Goal: Transaction & Acquisition: Purchase product/service

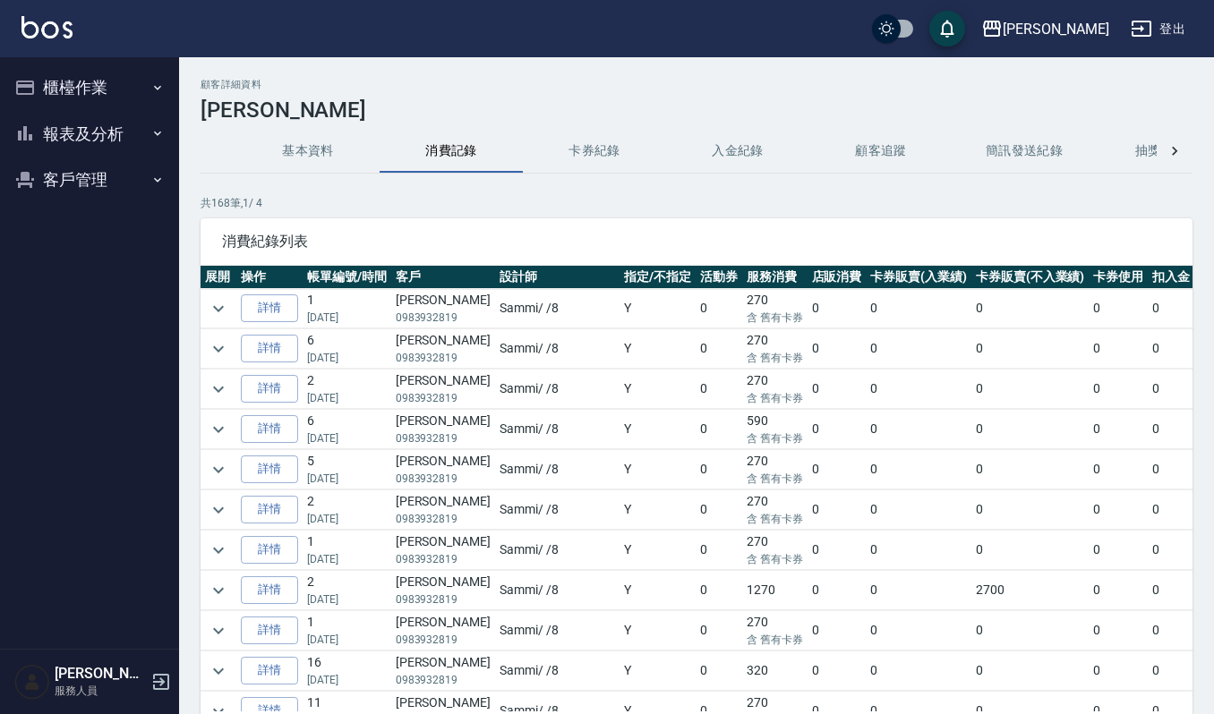
scroll to position [238, 0]
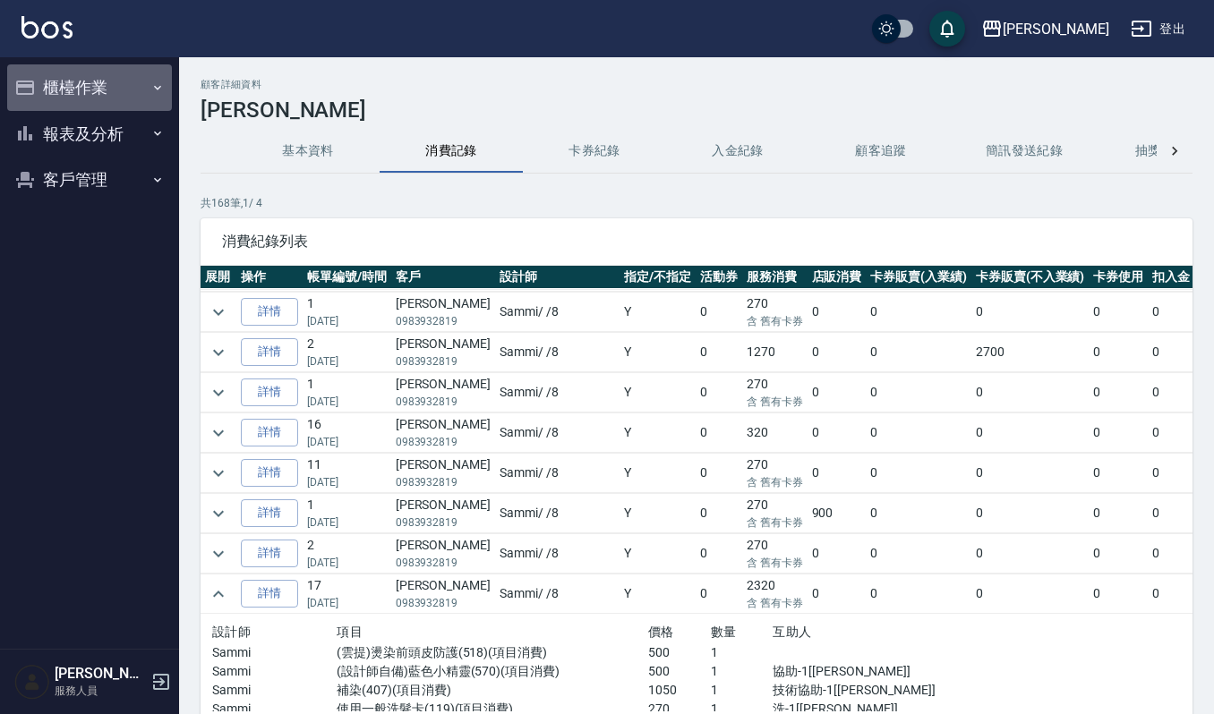
click at [123, 82] on button "櫃檯作業" at bounding box center [89, 87] width 165 height 47
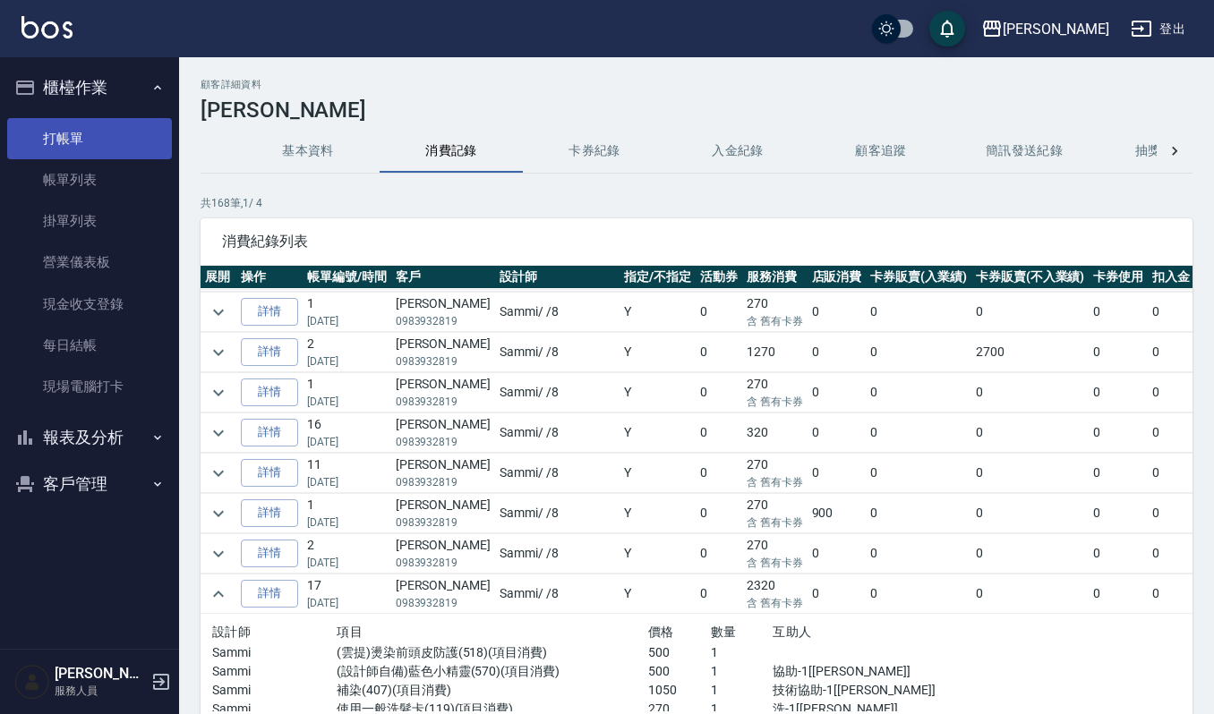
click at [122, 141] on link "打帳單" at bounding box center [89, 138] width 165 height 41
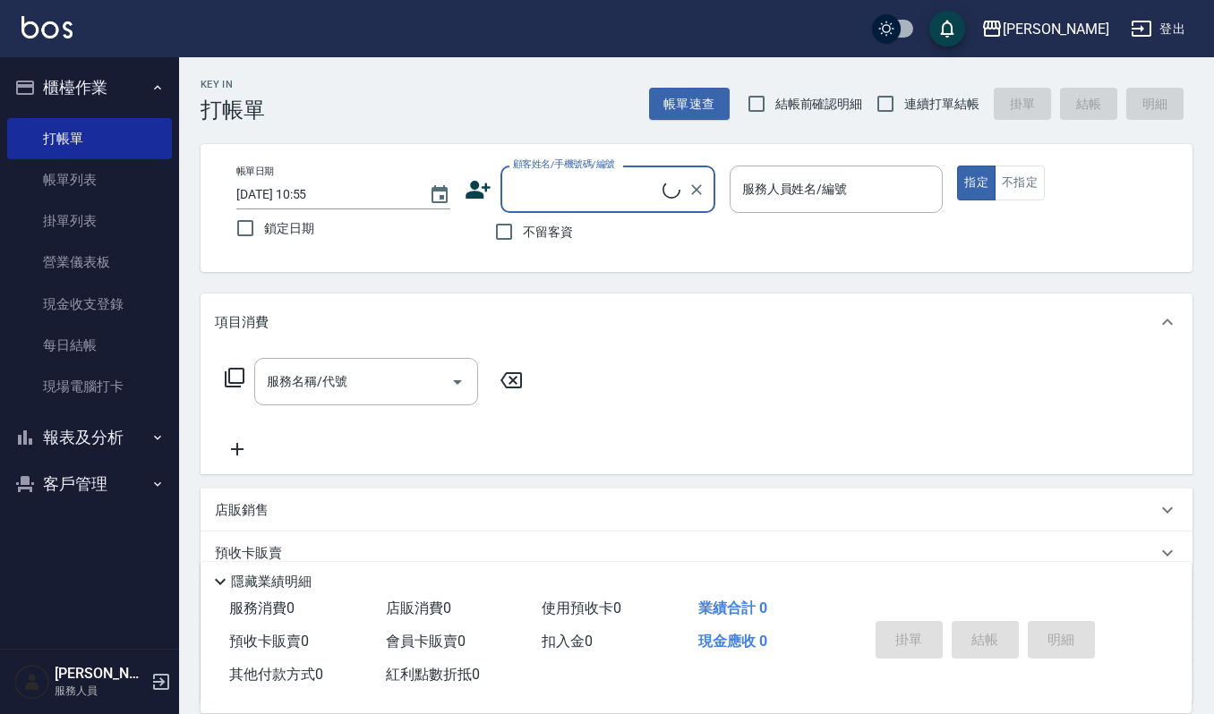
click at [575, 179] on input "顧客姓名/手機號碼/編號" at bounding box center [585, 189] width 154 height 31
click at [594, 201] on input "0919373" at bounding box center [594, 189] width 172 height 31
click at [628, 235] on li "[PERSON_NAME]/0919373279/06767" at bounding box center [607, 236] width 215 height 30
type input "[PERSON_NAME]/0919373279/06767"
type input "[PERSON_NAME]-9"
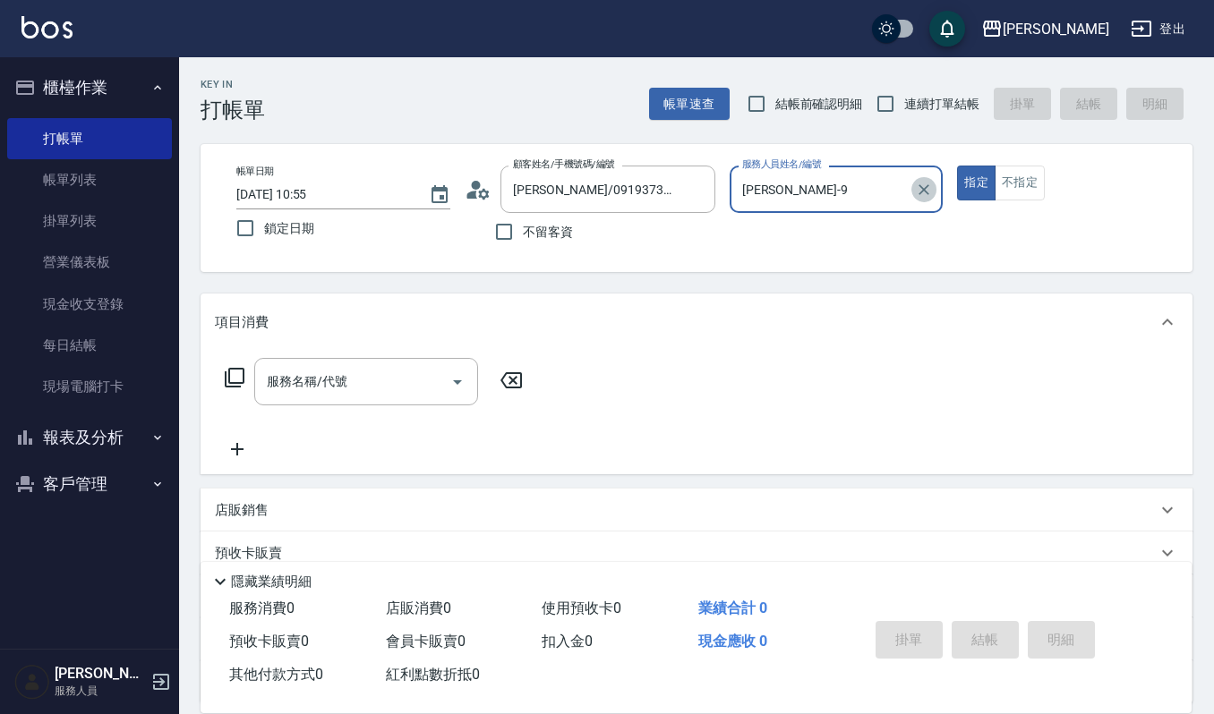
click at [929, 192] on icon "Clear" at bounding box center [924, 190] width 18 height 18
type input "Joalin-6"
type button "true"
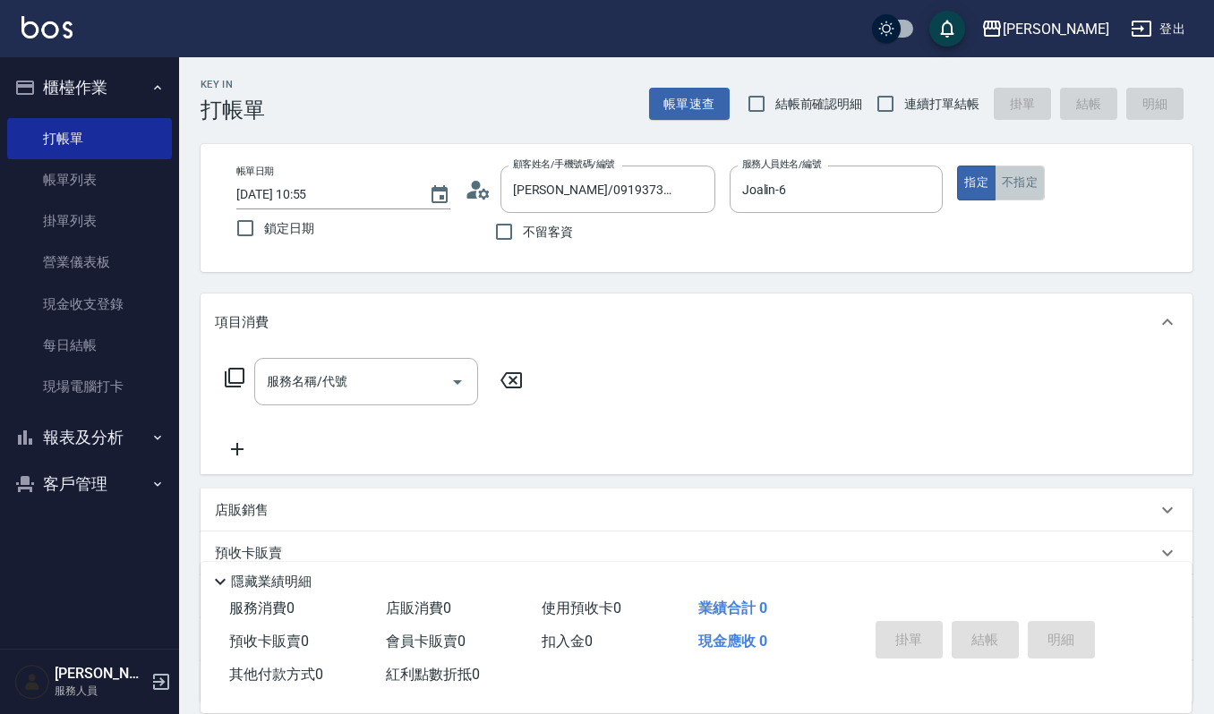
click at [1021, 184] on button "不指定" at bounding box center [1020, 183] width 50 height 35
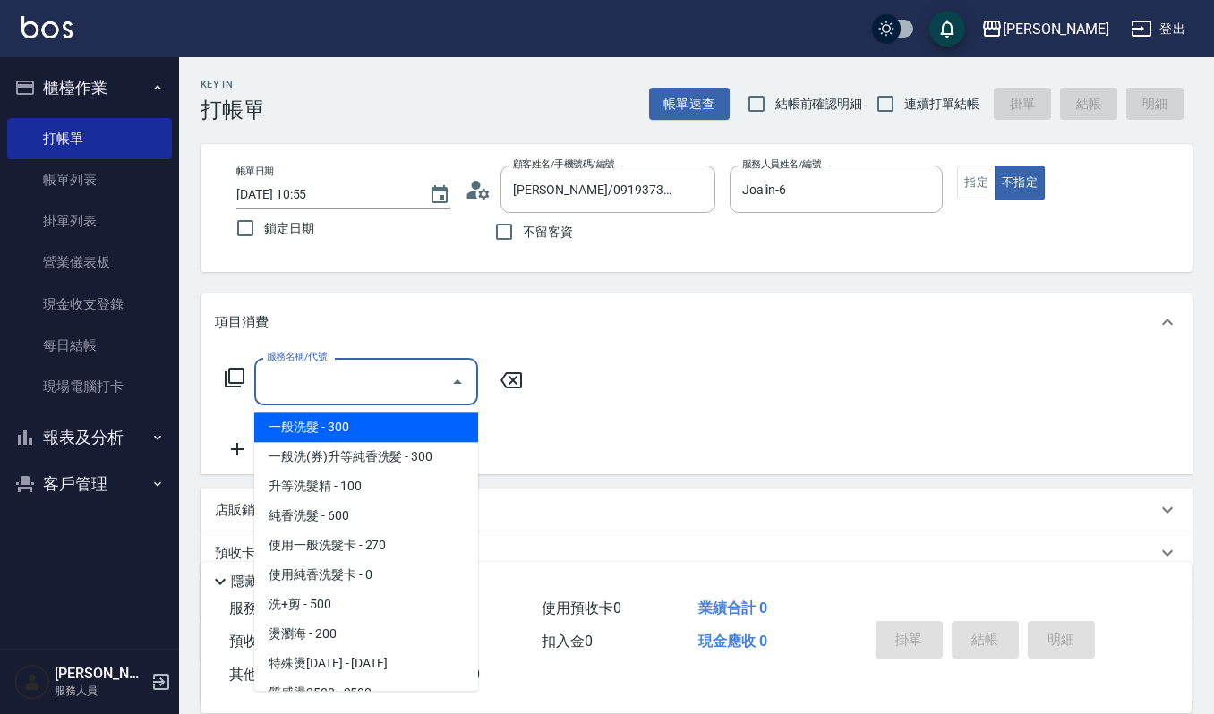
click at [313, 371] on div "服務名稱/代號 服務名稱/代號" at bounding box center [366, 381] width 224 height 47
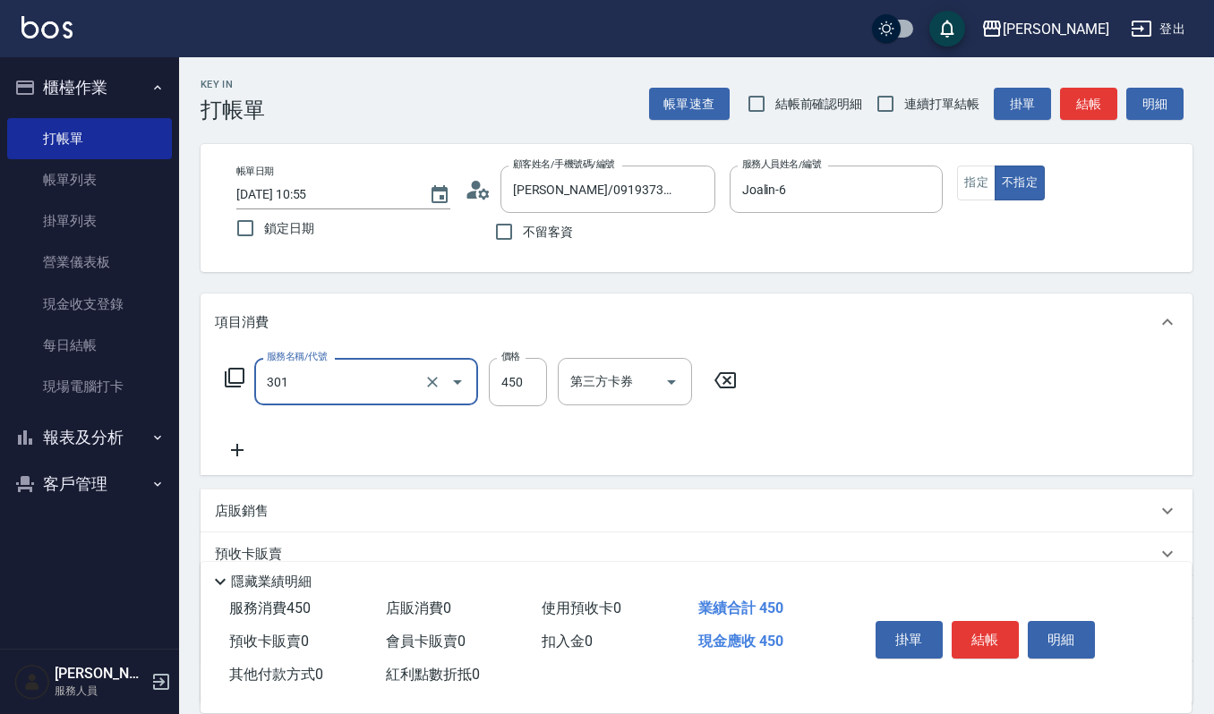
type input "創意剪髮(301)"
click at [992, 632] on button "結帳" at bounding box center [985, 640] width 67 height 38
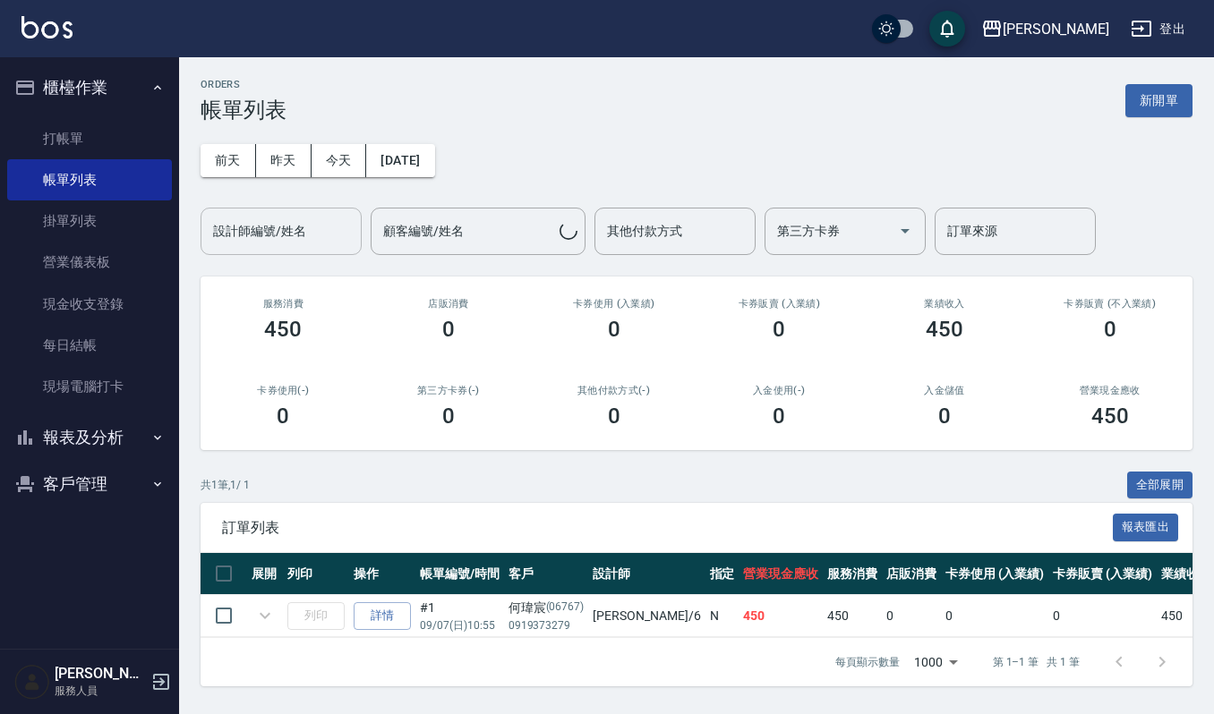
drag, startPoint x: 287, startPoint y: 224, endPoint x: 302, endPoint y: 234, distance: 17.4
click at [294, 226] on input "設計師編號/姓名" at bounding box center [281, 231] width 145 height 31
type input "Joalin-6"
click at [298, 614] on button "列印" at bounding box center [315, 616] width 57 height 28
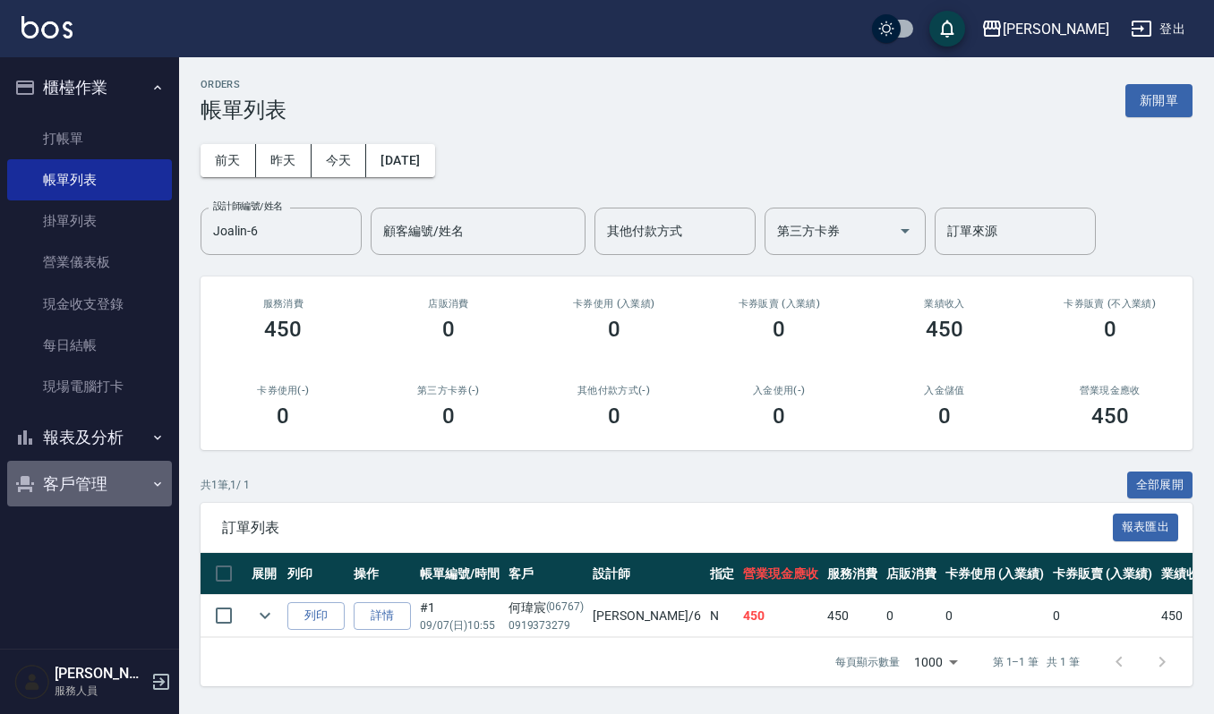
click at [80, 487] on button "客戶管理" at bounding box center [89, 484] width 165 height 47
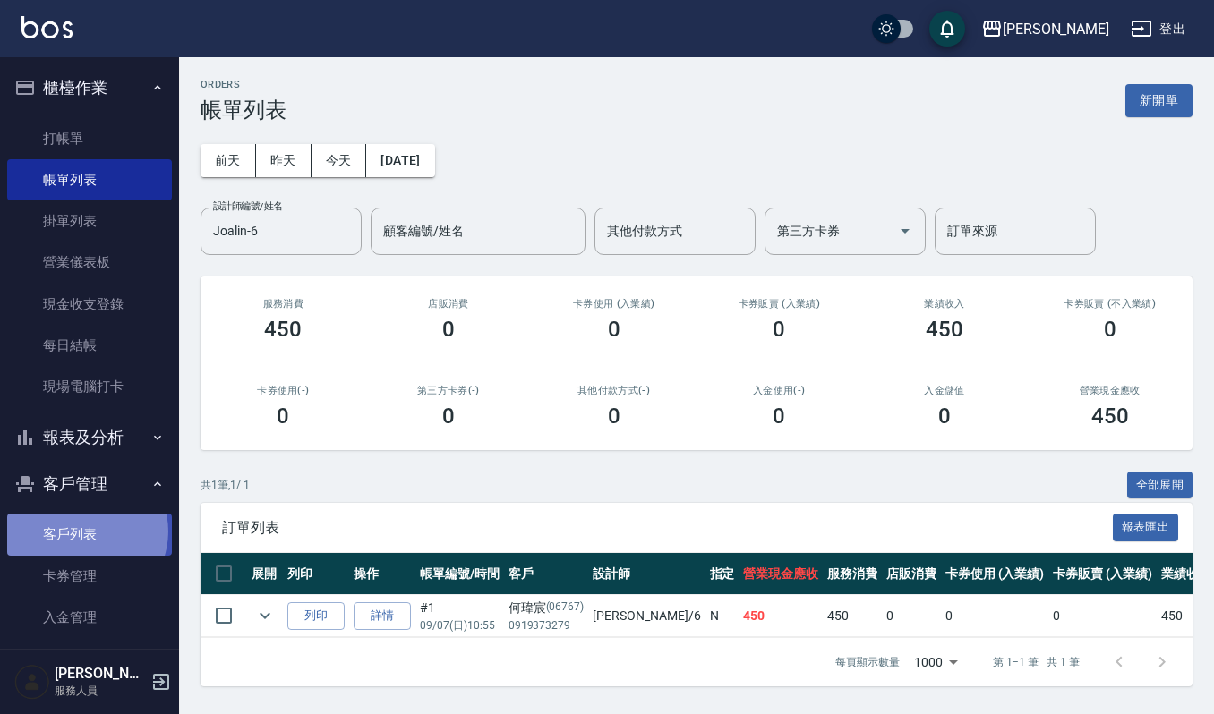
click at [84, 532] on link "客戶列表" at bounding box center [89, 534] width 165 height 41
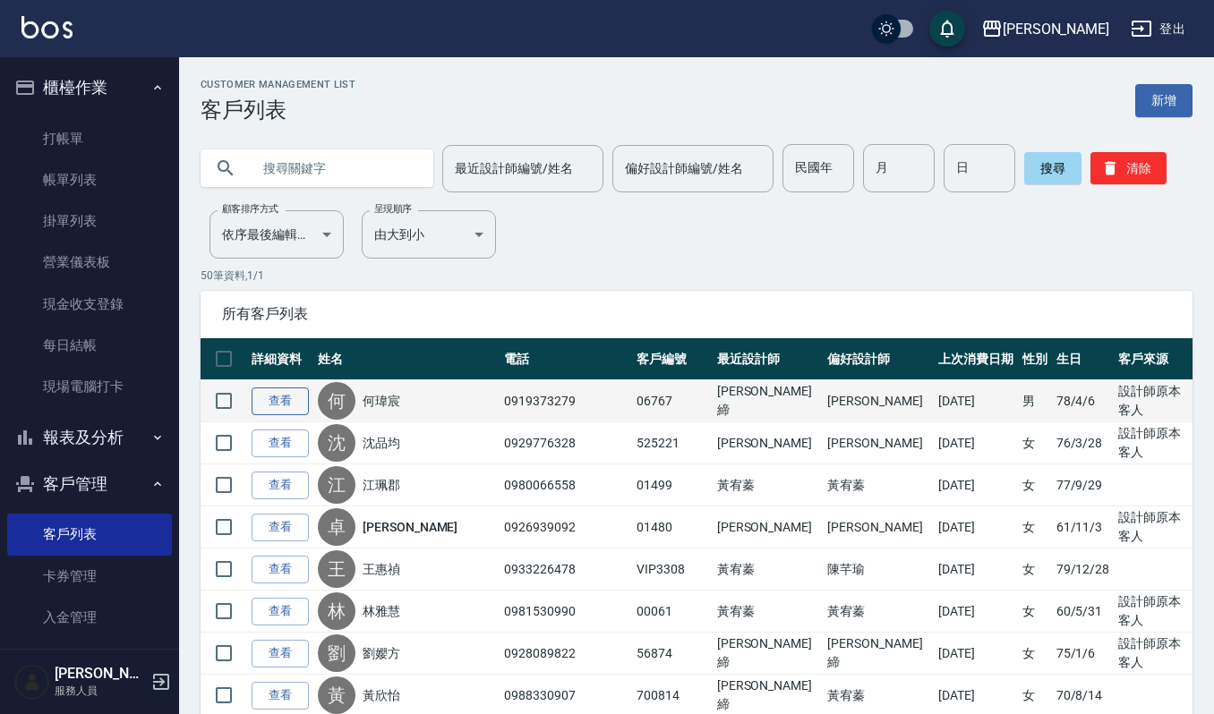
click at [286, 396] on link "查看" at bounding box center [280, 402] width 57 height 28
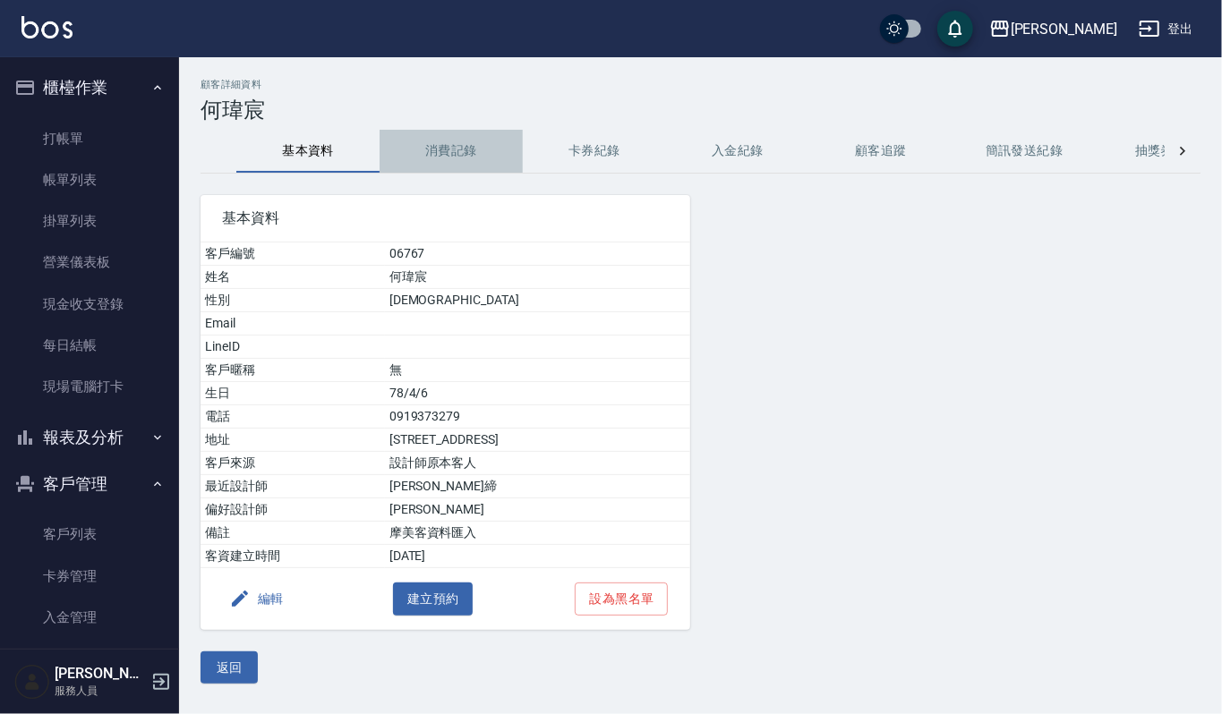
click at [448, 158] on button "消費記錄" at bounding box center [451, 151] width 143 height 43
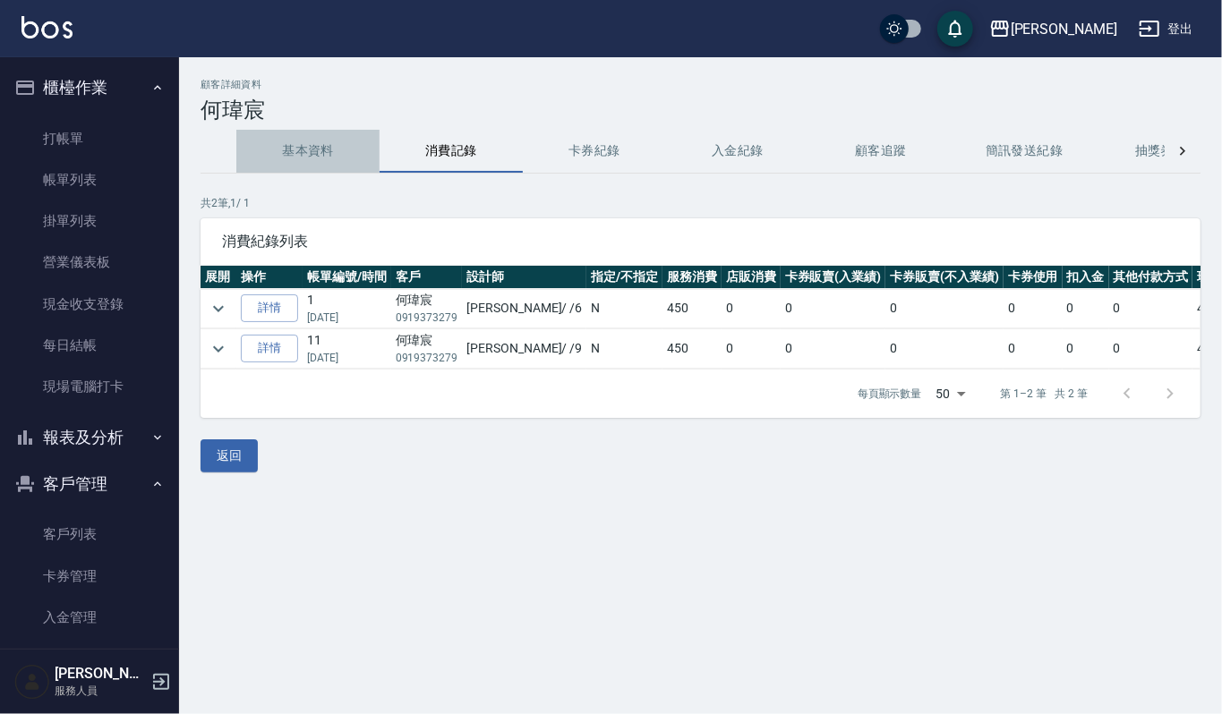
click at [312, 154] on button "基本資料" at bounding box center [307, 151] width 143 height 43
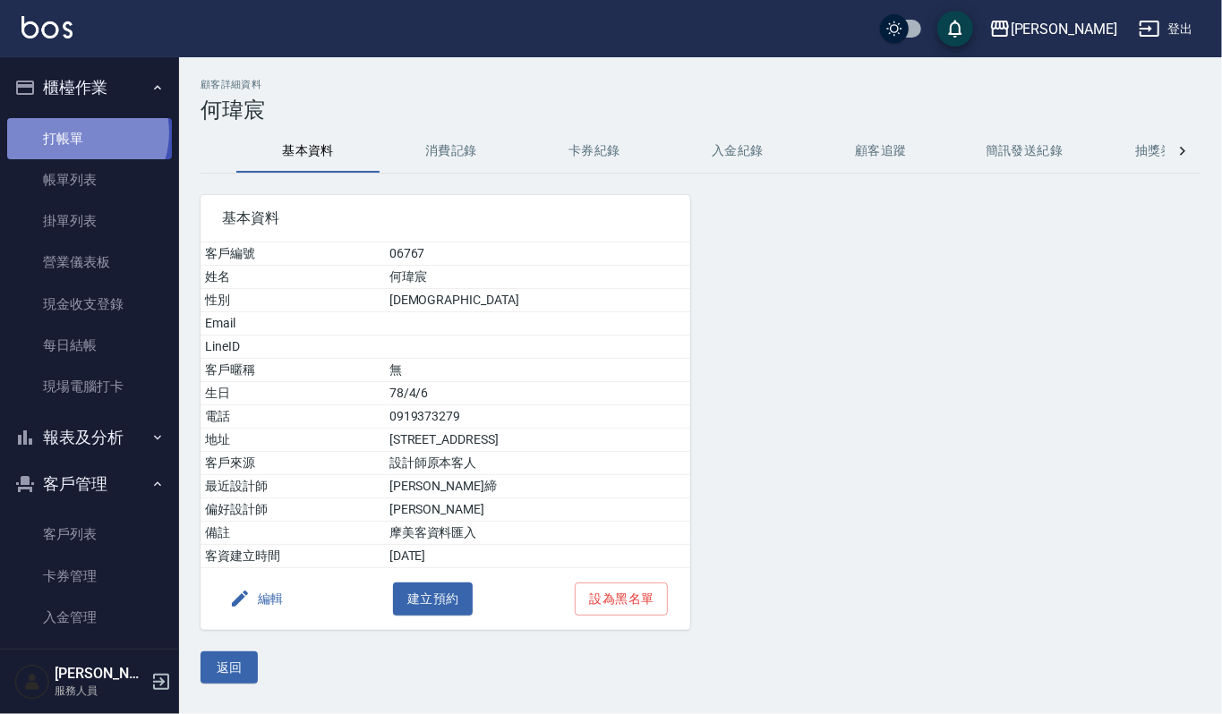
click at [80, 132] on link "打帳單" at bounding box center [89, 138] width 165 height 41
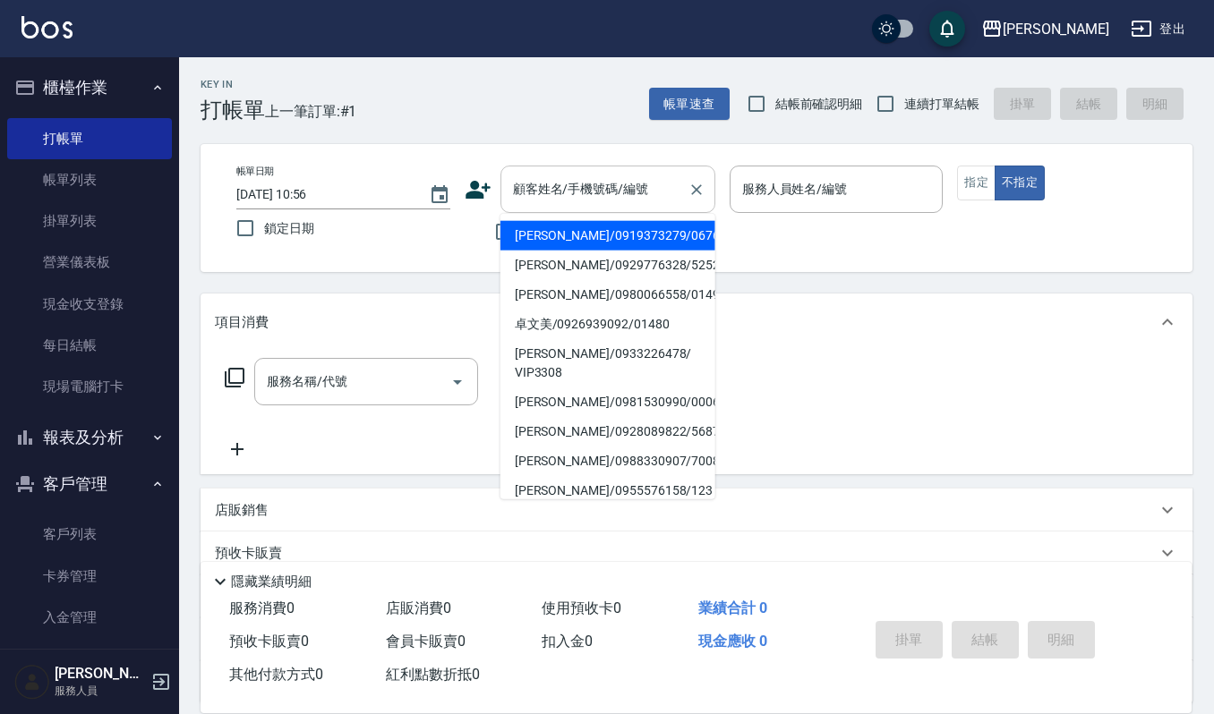
click at [535, 202] on input "顧客姓名/手機號碼/編號" at bounding box center [594, 189] width 172 height 31
click at [513, 186] on input "顧客姓名/手機號碼/編號" at bounding box center [594, 189] width 172 height 31
drag, startPoint x: 514, startPoint y: 187, endPoint x: 524, endPoint y: 186, distance: 9.9
click at [520, 186] on input "顧客姓名/手機號碼/編號" at bounding box center [594, 189] width 172 height 31
click at [542, 192] on input "顧客姓名/手機號碼/編號" at bounding box center [594, 189] width 172 height 31
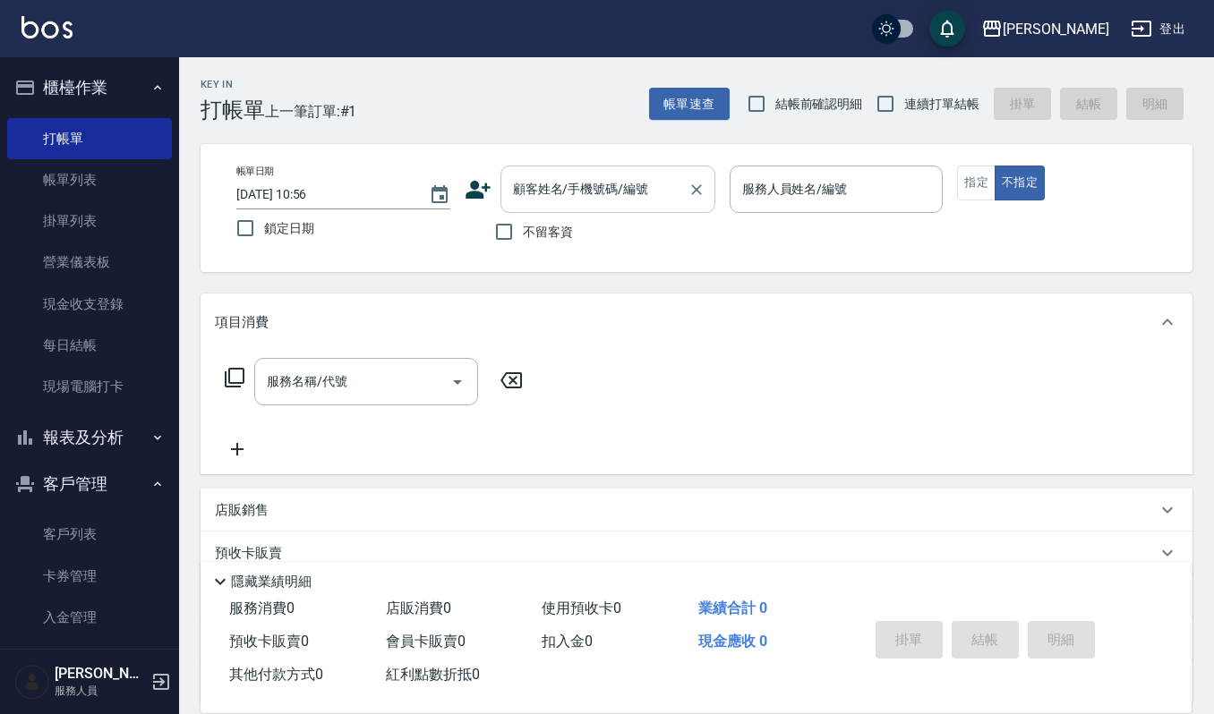
click at [542, 192] on input "顧客姓名/手機號碼/編號" at bounding box center [594, 189] width 172 height 31
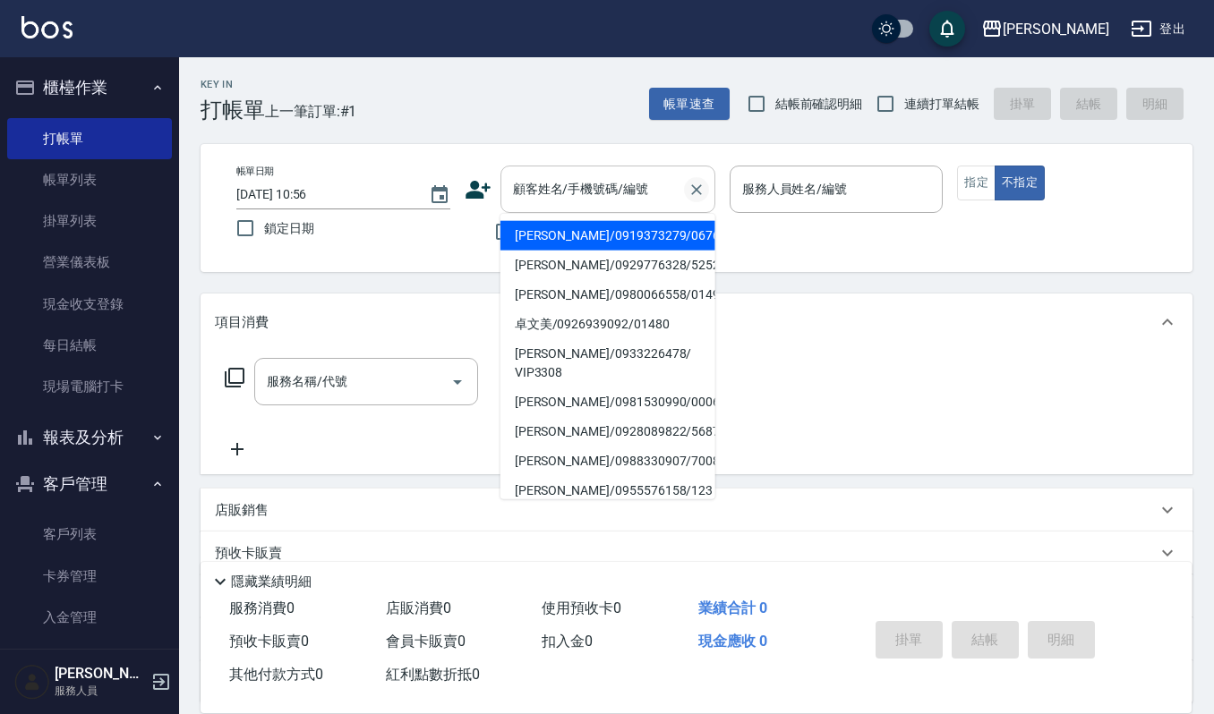
click at [696, 188] on icon "Clear" at bounding box center [696, 189] width 11 height 11
click at [774, 278] on div "Key In 打帳單 上一筆訂單:#1 帳單速查 結帳前確認明細 連續打單結帳 掛單 結帳 明細 帳單日期 [DATE] 10:56 鎖定日期 顧客姓名/手機…" at bounding box center [696, 464] width 1035 height 815
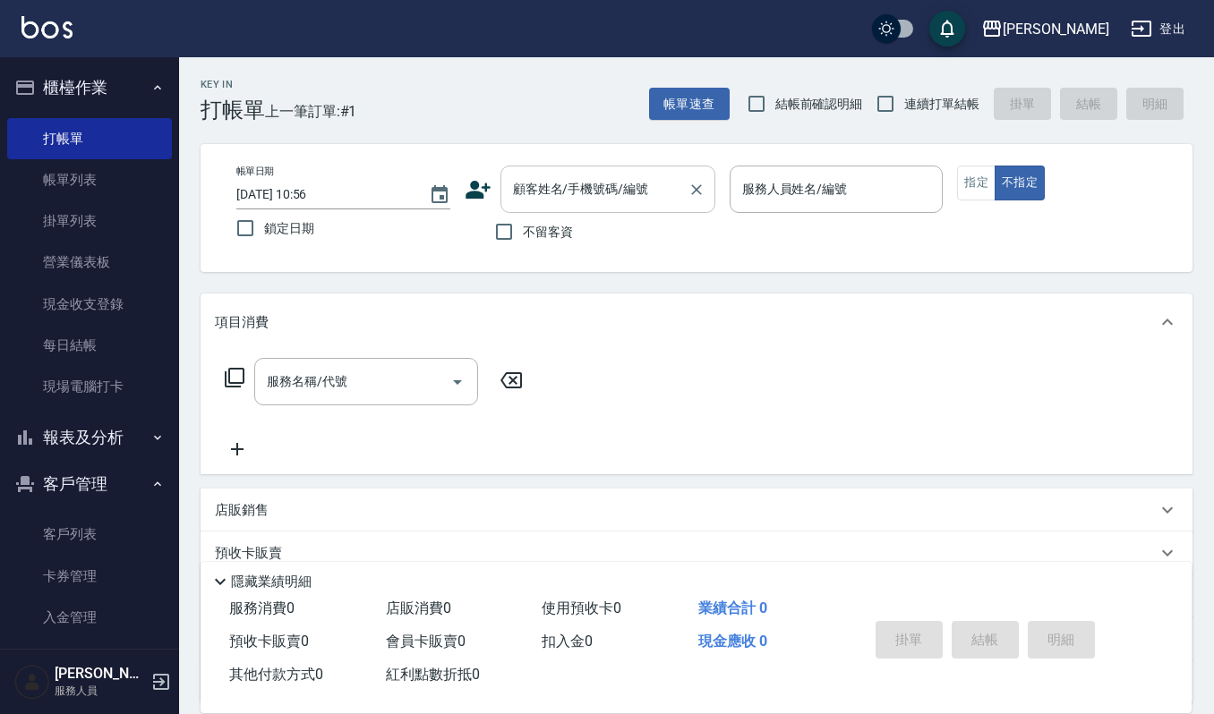
click at [513, 192] on input "顧客姓名/手機號碼/編號" at bounding box center [594, 189] width 172 height 31
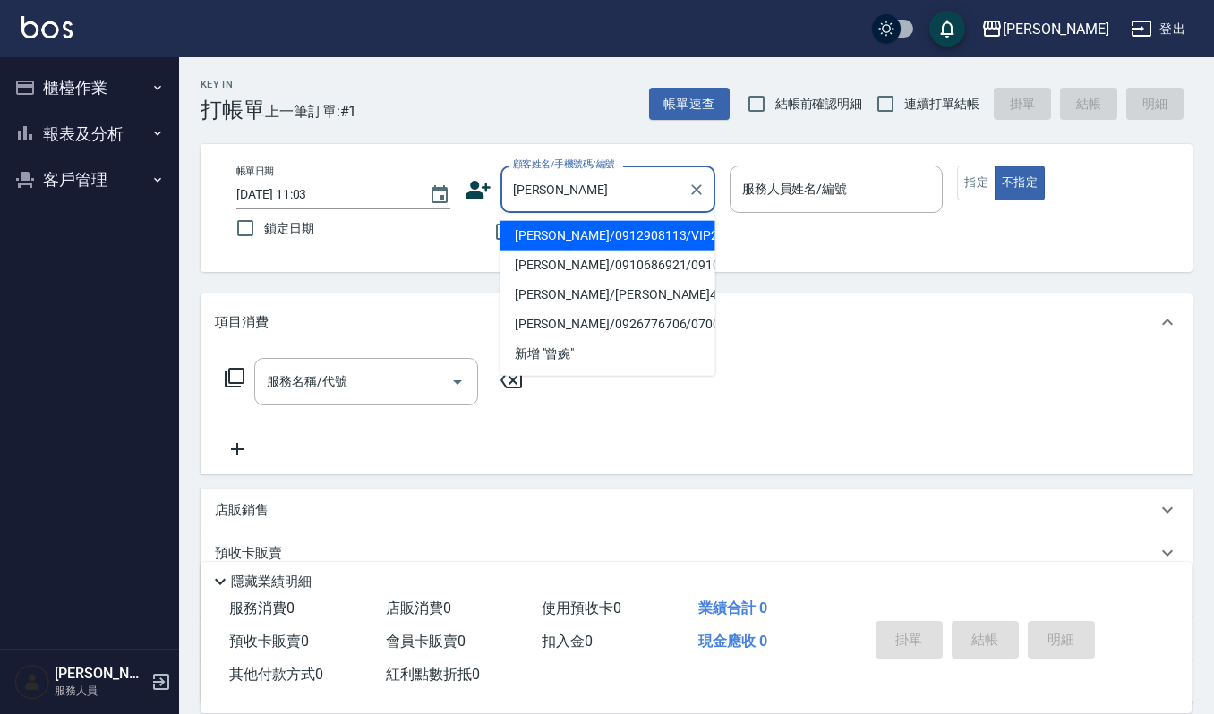
click at [611, 236] on li "曾婉瑜/0912908113/VIP2785" at bounding box center [607, 236] width 215 height 30
type input "曾婉瑜/0912908113/VIP2785"
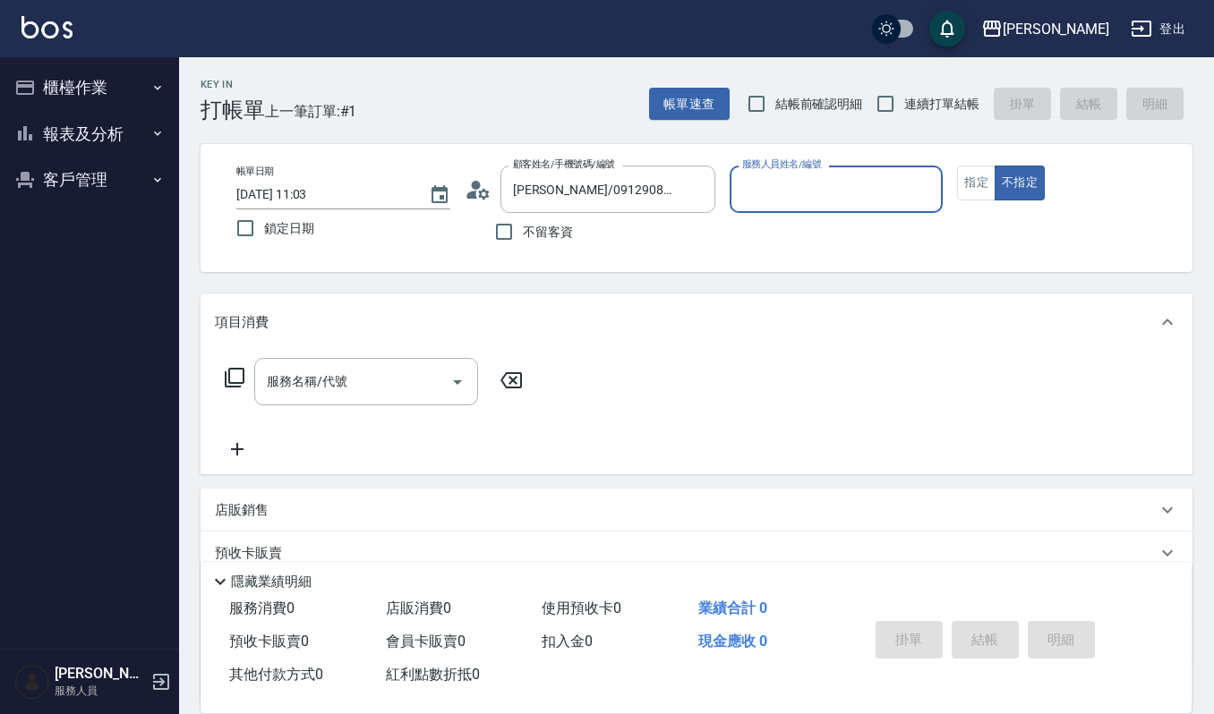
type input "Sammi-8"
click at [673, 193] on input "曾婉瑜/0912908113/VIP2785" at bounding box center [594, 189] width 172 height 31
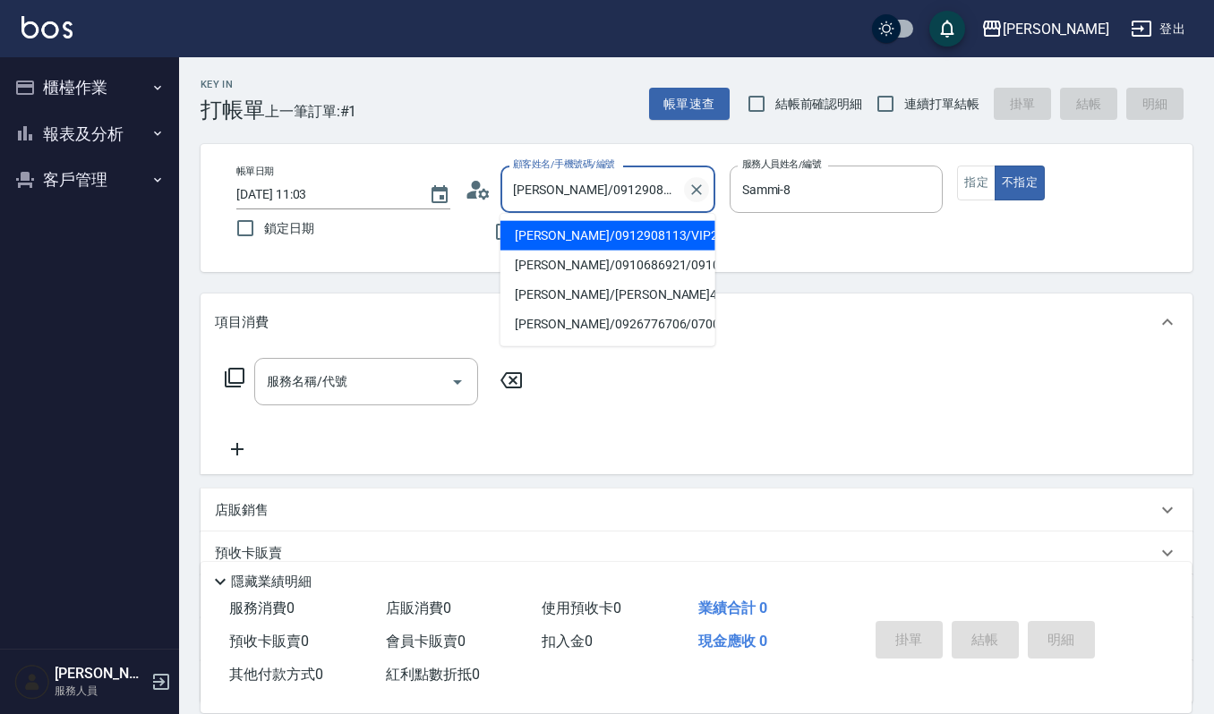
click at [684, 190] on button "Clear" at bounding box center [696, 189] width 25 height 25
type input "曾婉"
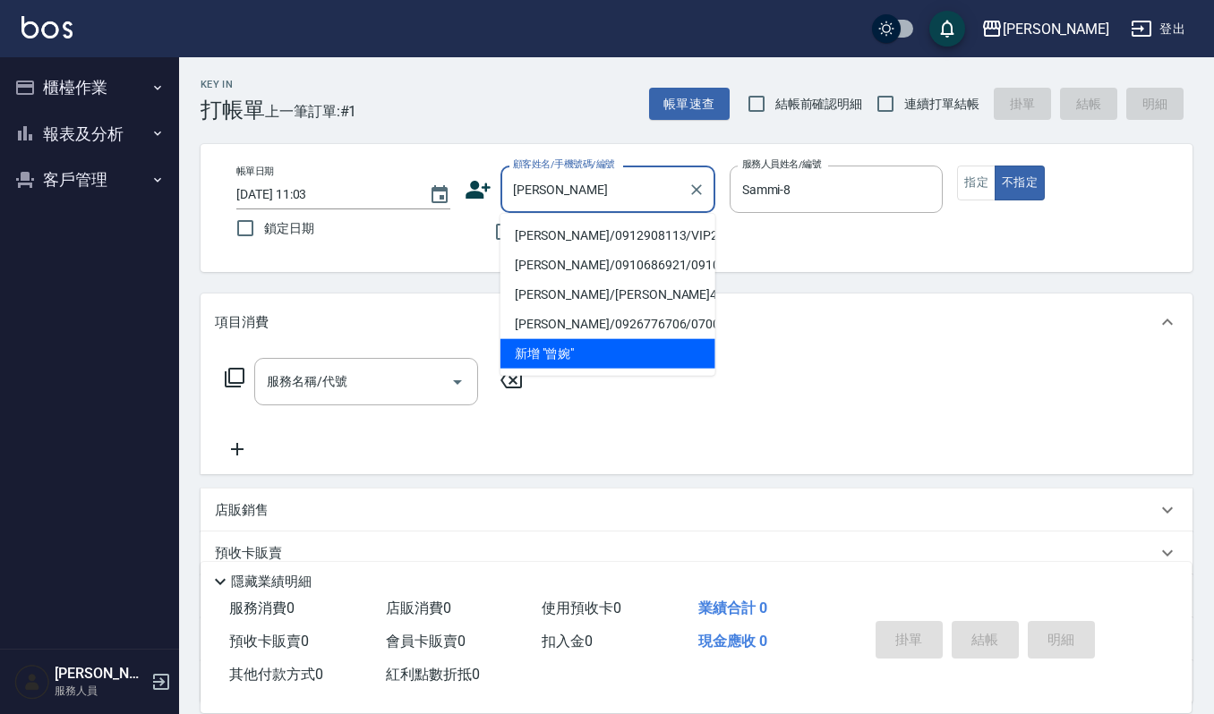
click at [556, 273] on li "曾婉婷/0910686921/0910686921" at bounding box center [607, 266] width 215 height 30
type input "曾婉婷/0910686921/0910686921"
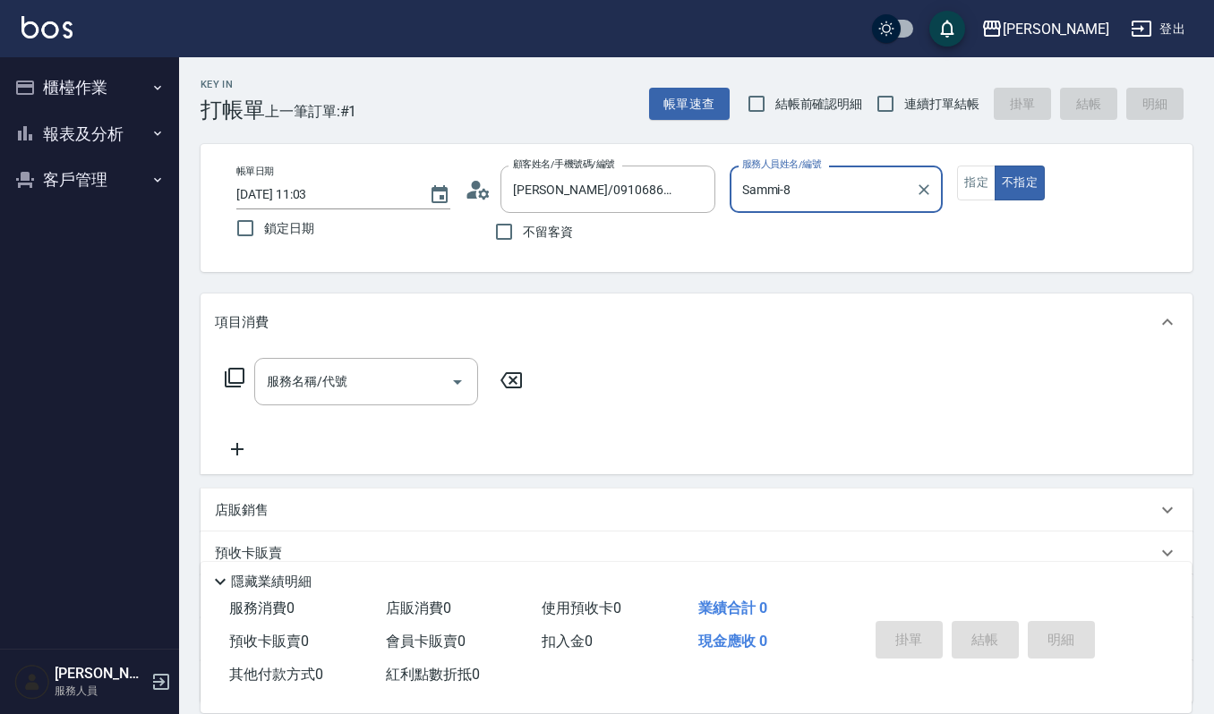
type input "[PERSON_NAME]-9"
click at [671, 198] on input "曾婉婷/0910686921/0910686921" at bounding box center [594, 189] width 172 height 31
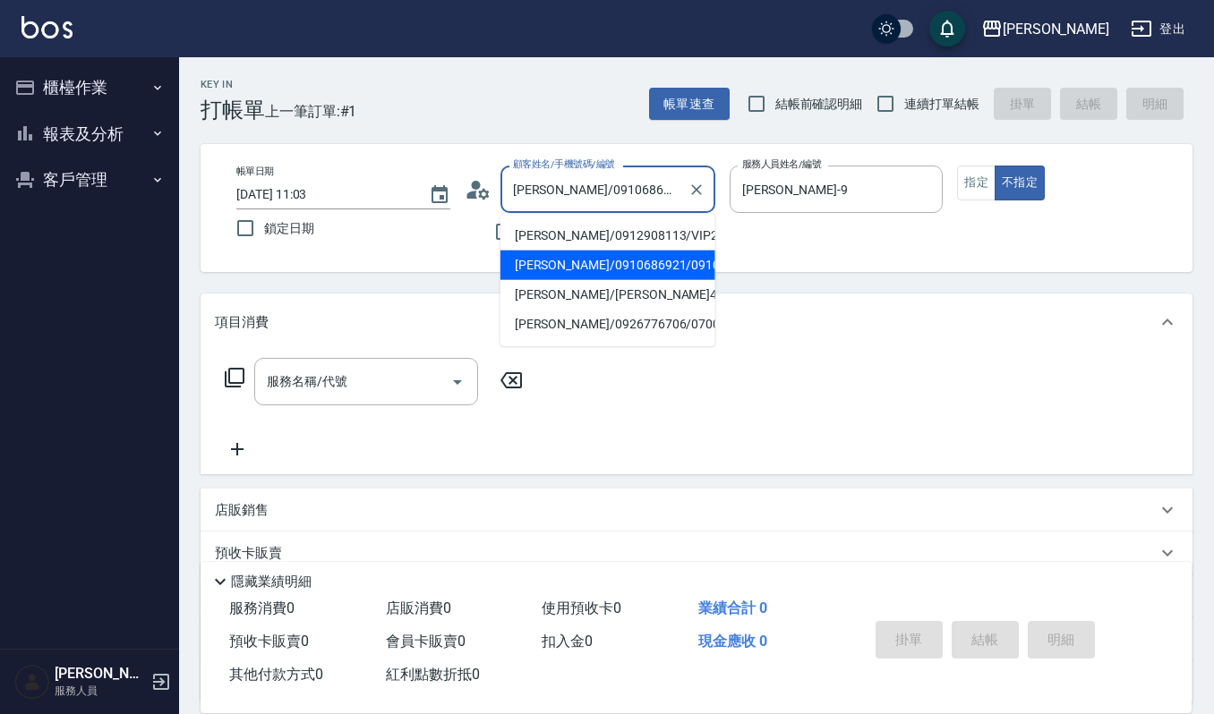
click at [680, 198] on div "曾婉婷/0910686921/0910686921 顧客姓名/手機號碼/編號" at bounding box center [607, 189] width 215 height 47
click at [617, 194] on input "曾婉" at bounding box center [594, 189] width 172 height 31
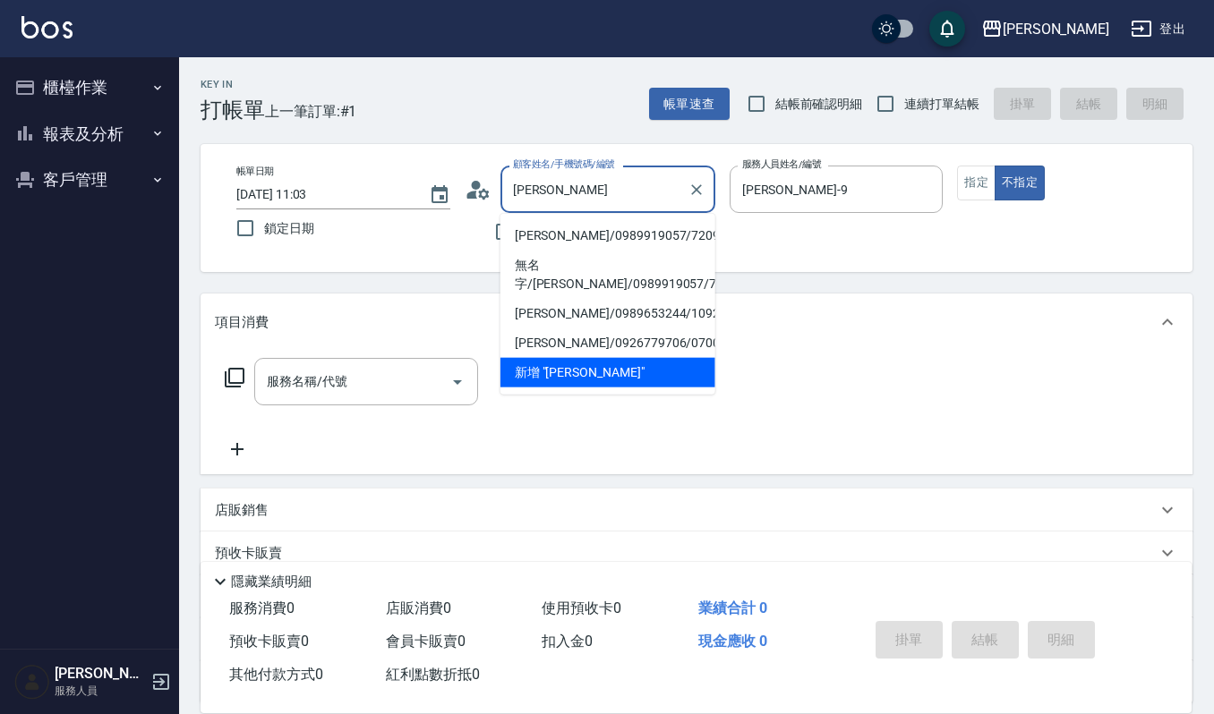
click at [594, 230] on li "曾琬玲/0989919057/7209195" at bounding box center [607, 236] width 215 height 30
type input "曾琬玲/0989919057/7209195"
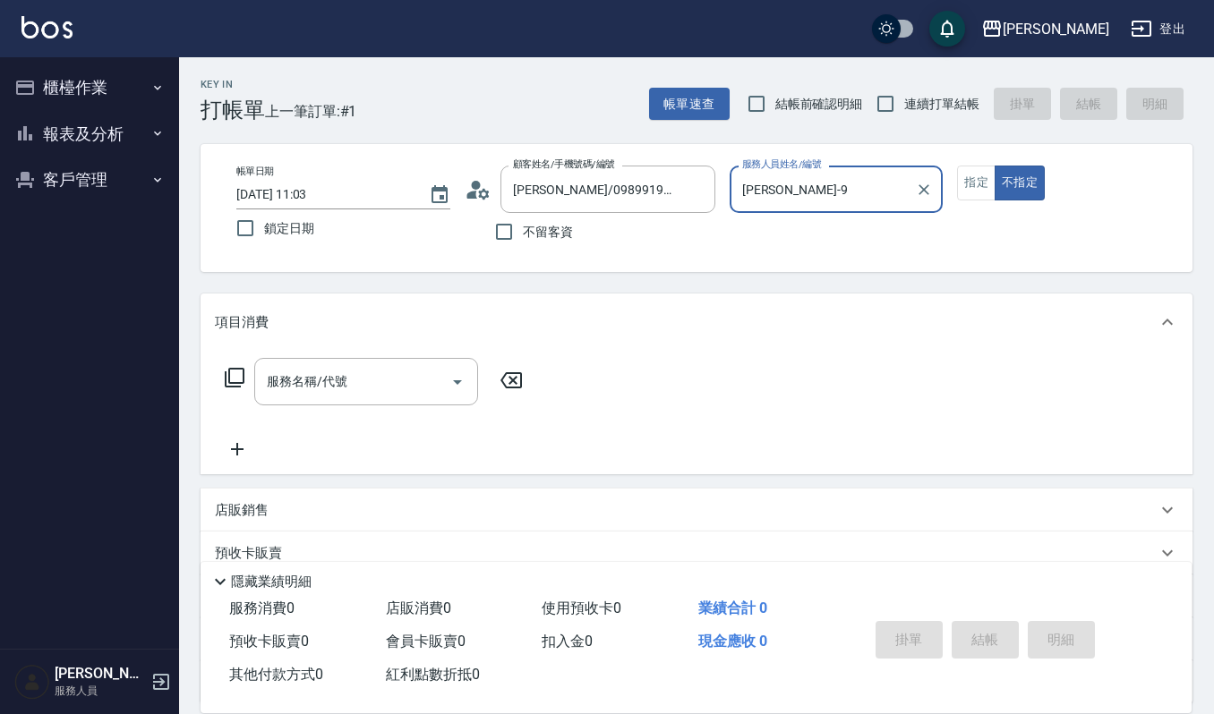
type input "Sammi-8"
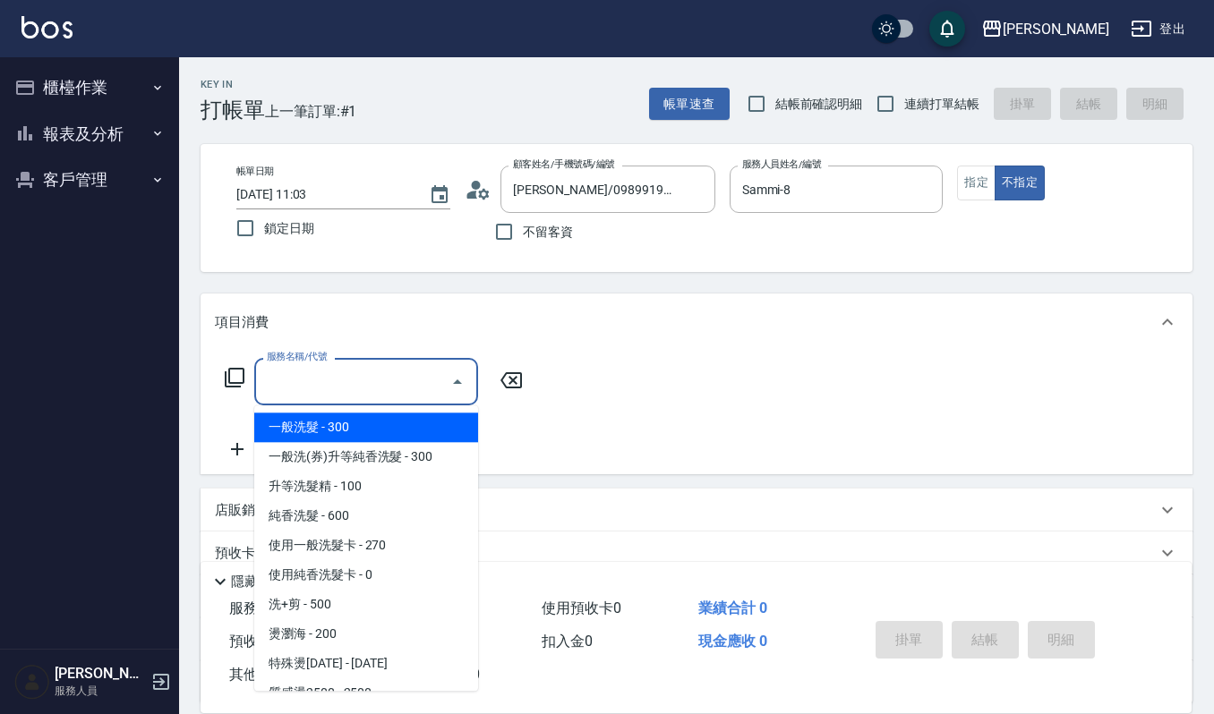
click at [395, 392] on input "服務名稱/代號" at bounding box center [352, 381] width 181 height 31
type input "2"
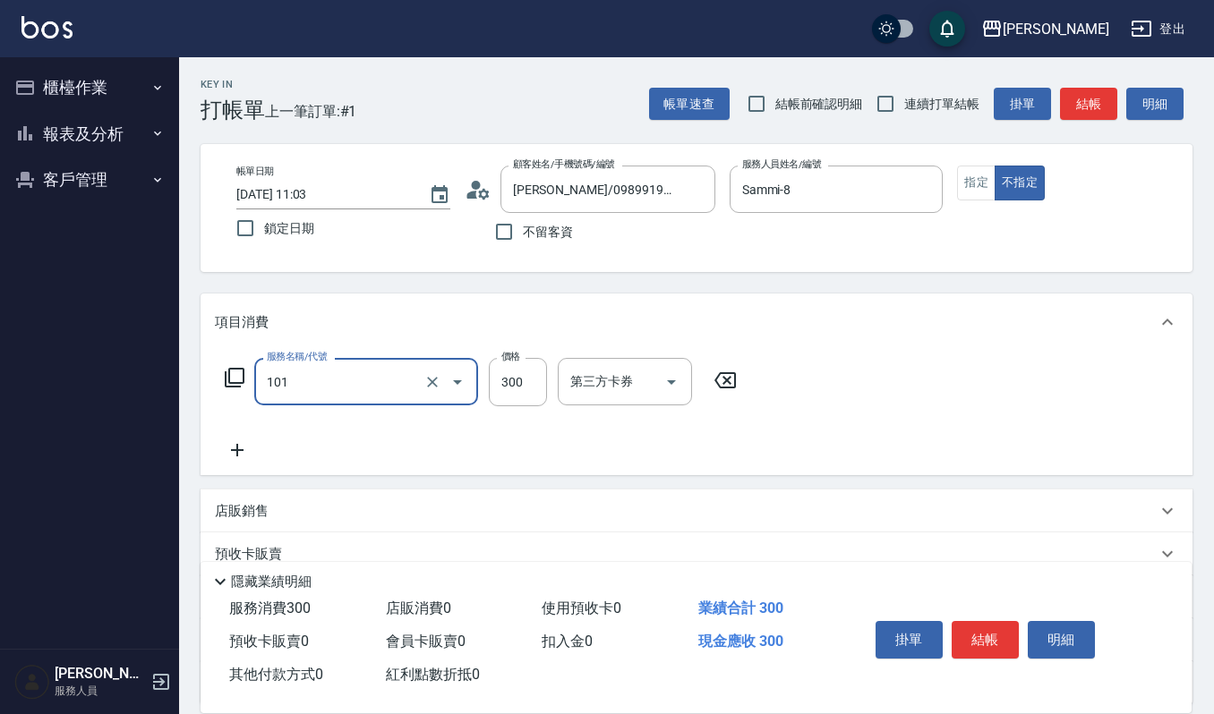
type input "一般洗髮(101)"
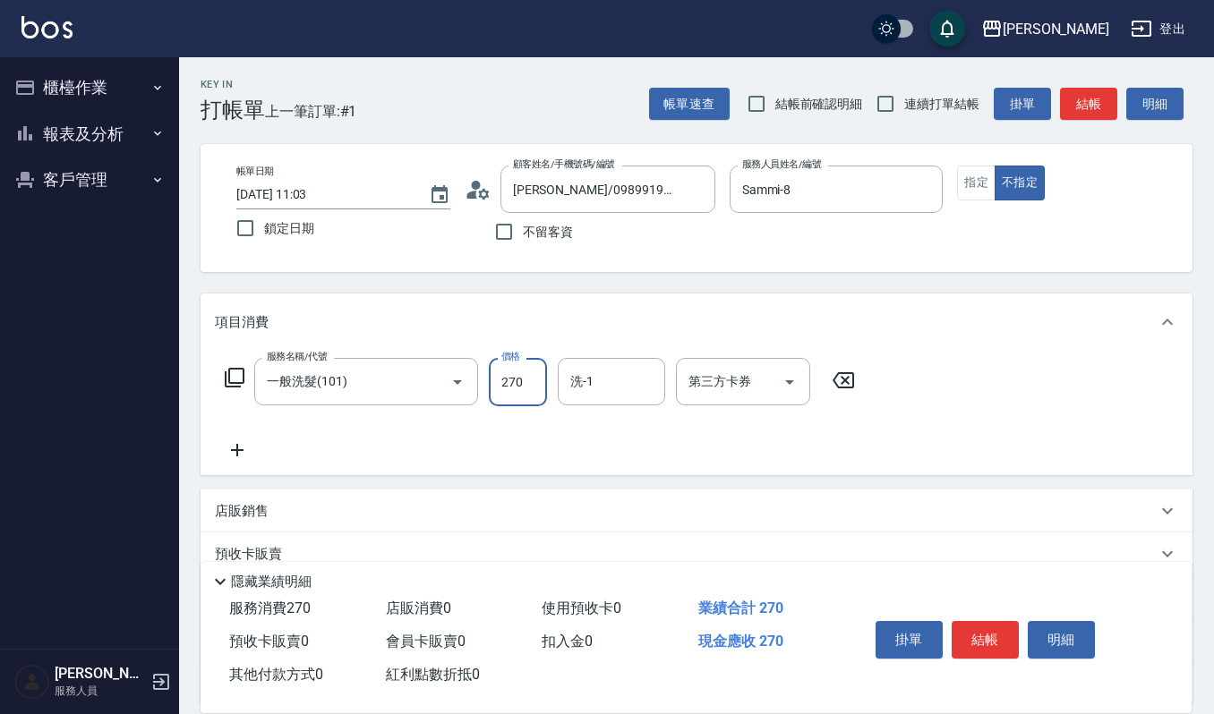
type input "270"
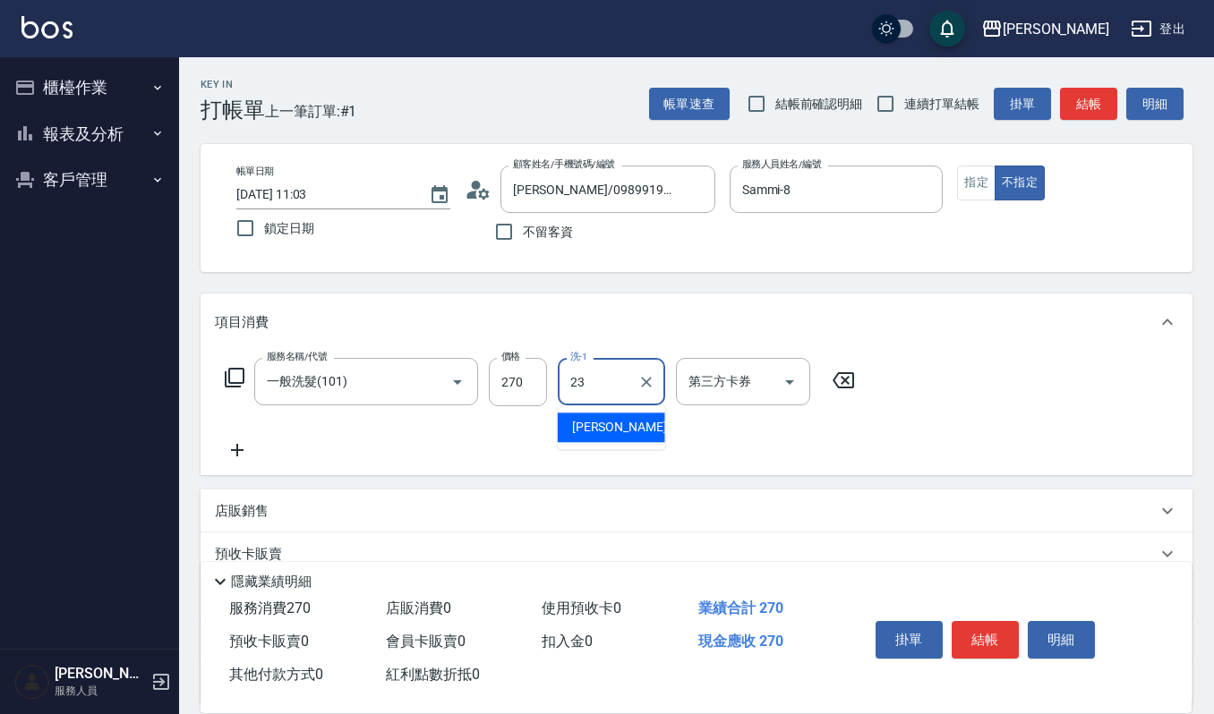
type input "郁涵-23"
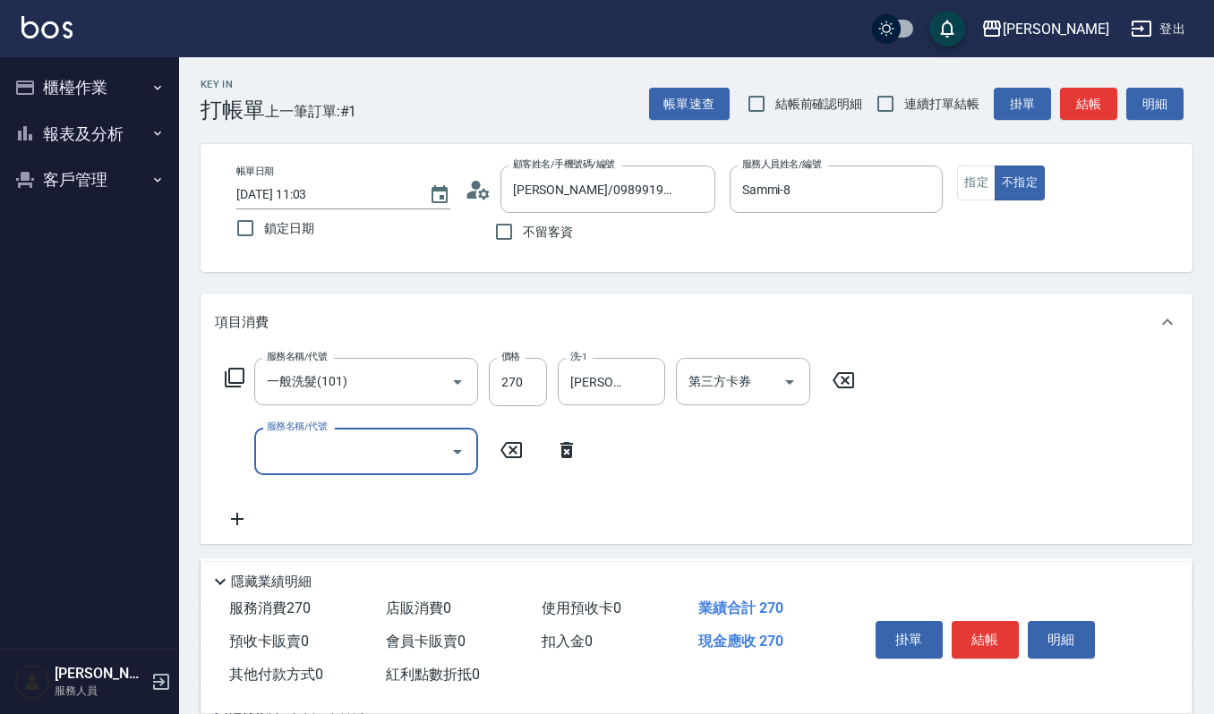
type input "ㄧ"
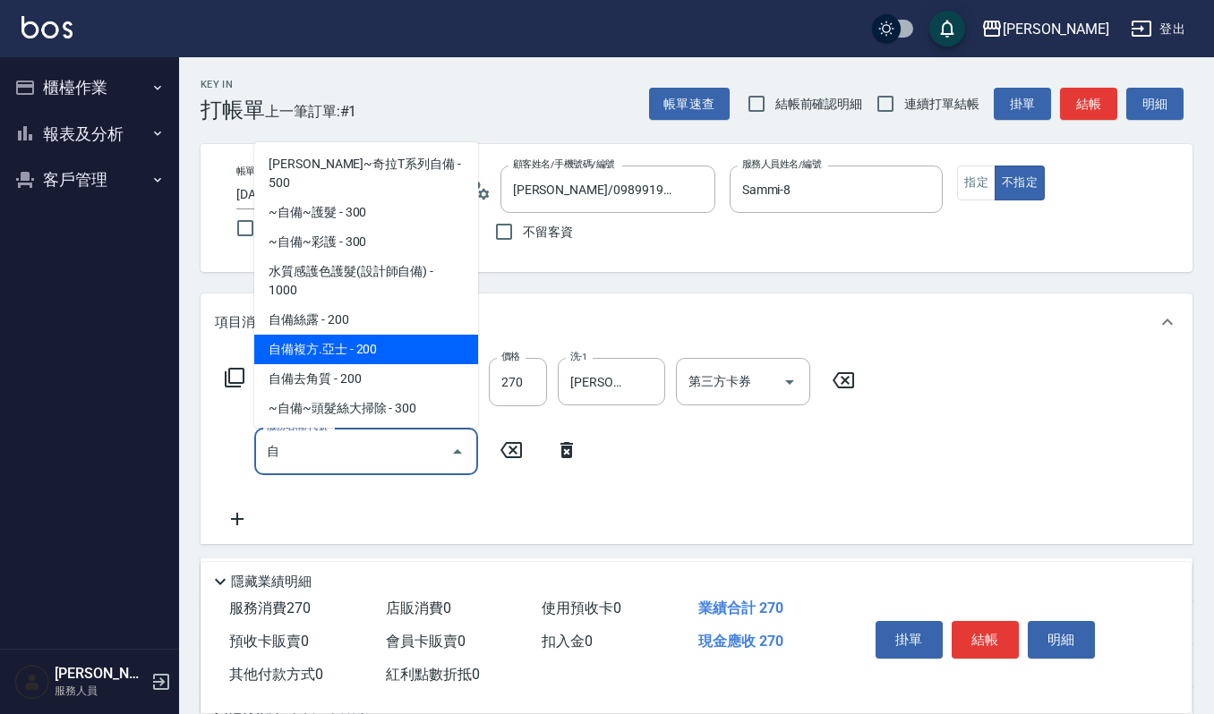
click at [395, 335] on span "自備複方.亞士 - 200" at bounding box center [366, 350] width 224 height 30
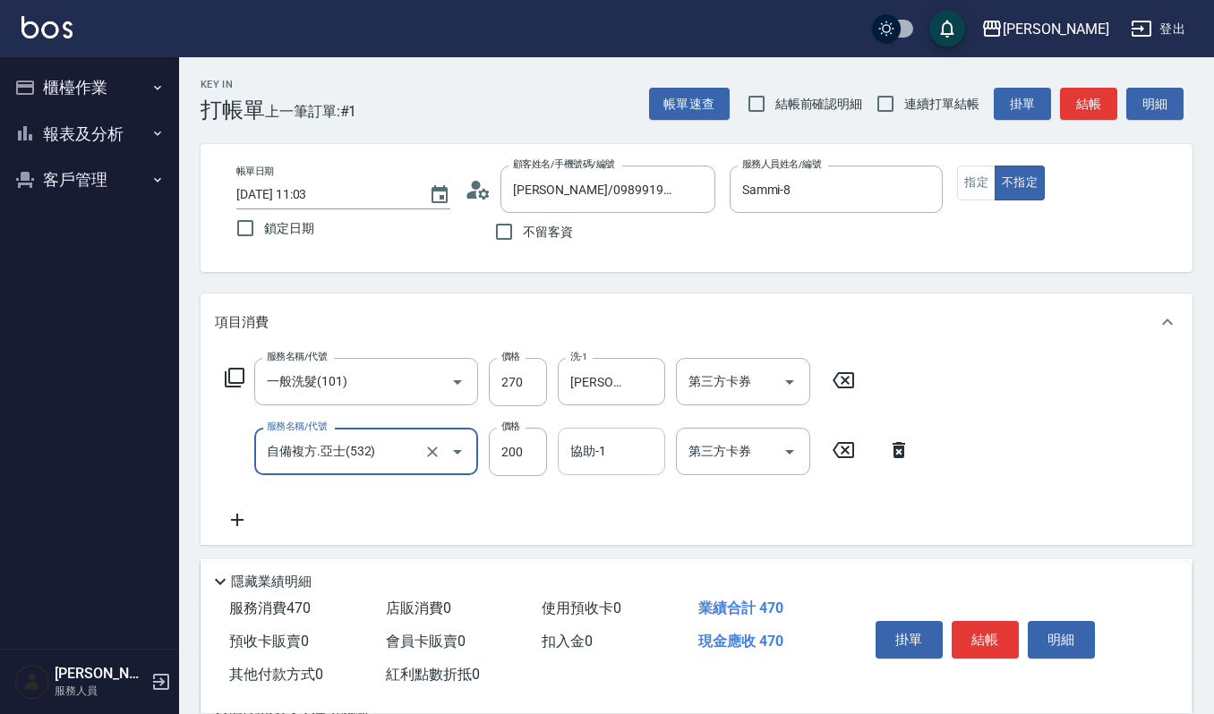
type input "自備複方.亞士(532)"
click at [582, 448] on div "協助-1 協助-1" at bounding box center [611, 451] width 107 height 47
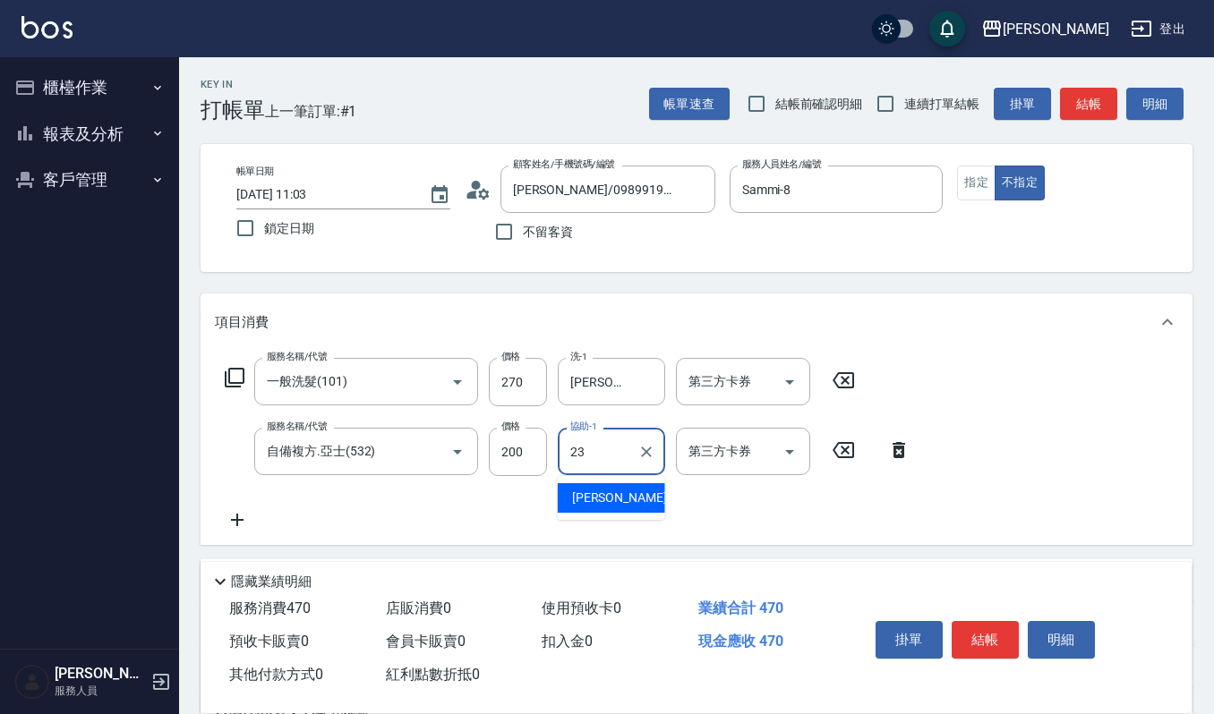
type input "郁涵-23"
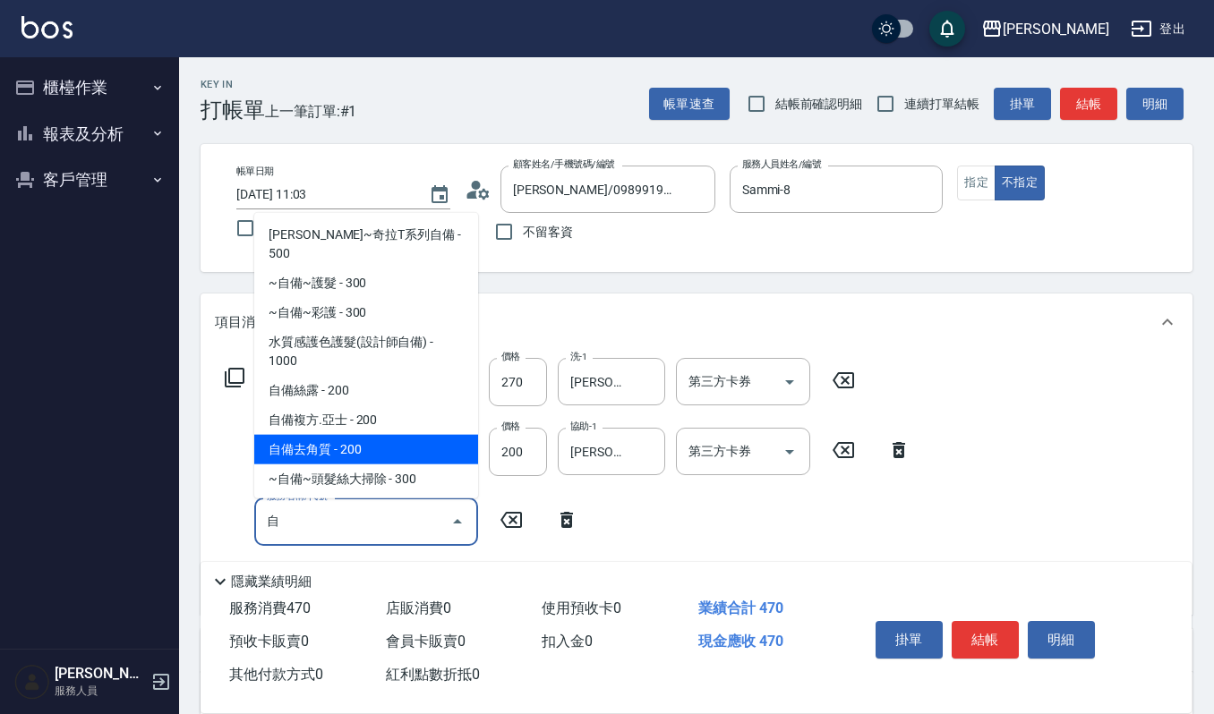
click at [374, 434] on span "自備去角質 - 200" at bounding box center [366, 449] width 224 height 30
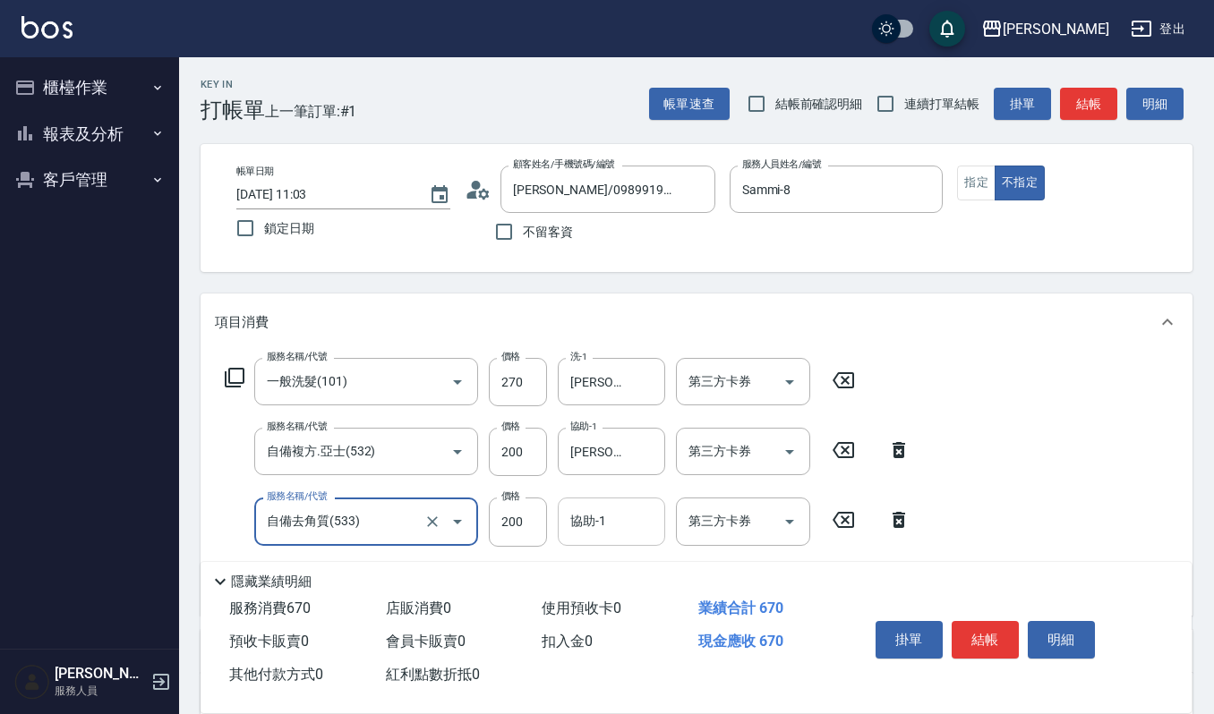
type input "自備去角質(533)"
click at [578, 525] on input "協助-1" at bounding box center [611, 521] width 91 height 31
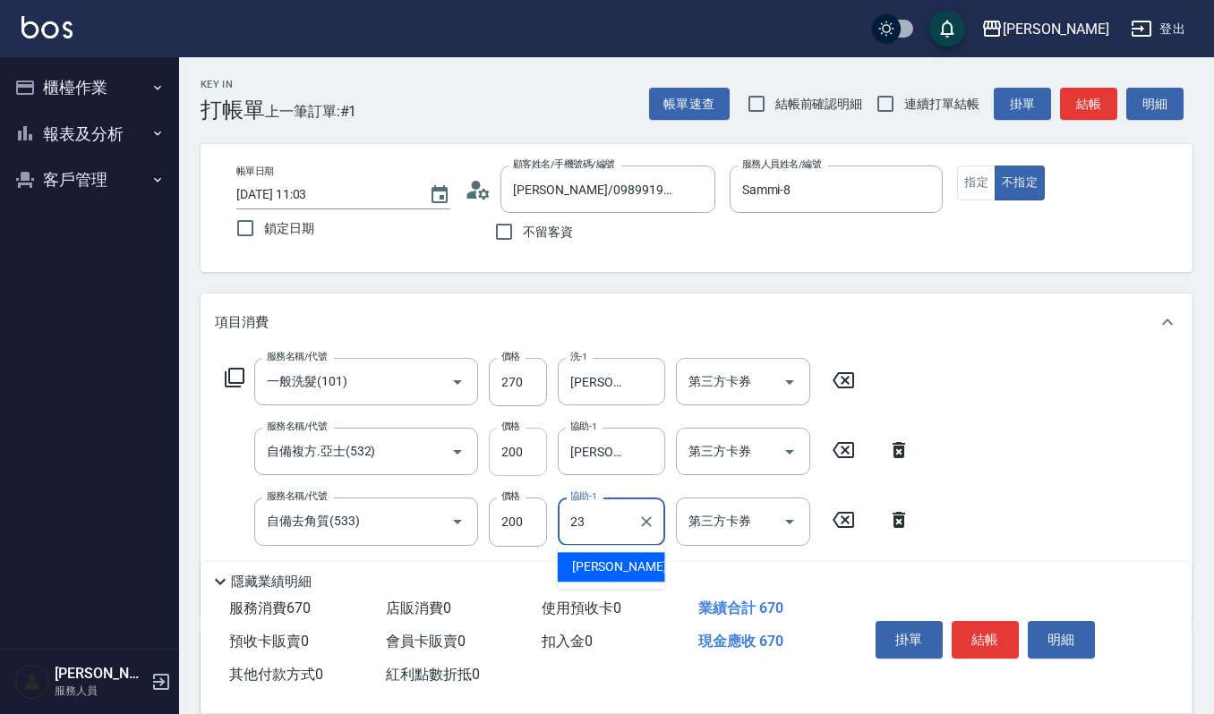
type input "郁涵-23"
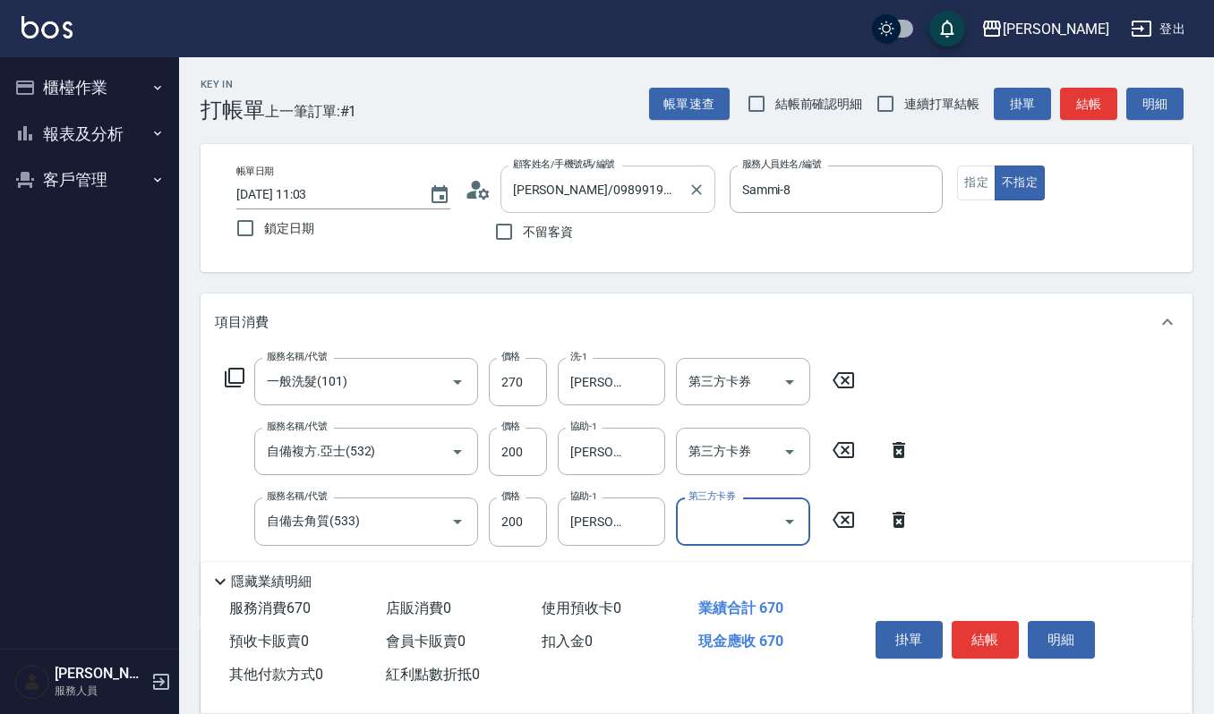
click at [680, 184] on div "曾琬玲/0989919057/7209195 顧客姓名/手機號碼/編號" at bounding box center [607, 189] width 215 height 47
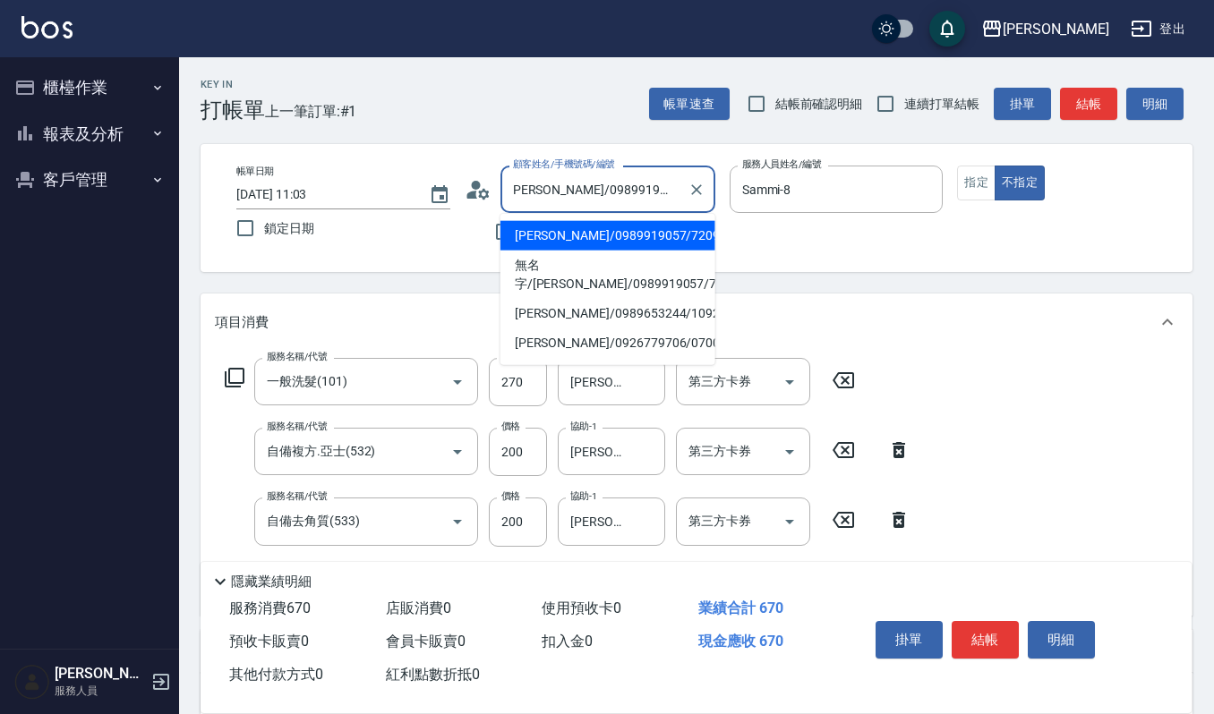
click at [988, 240] on div "帳單日期 2025/09/07 11:03 鎖定日期 顧客姓名/手機號碼/編號 曾琬玲/0989919057/7209195 顧客姓名/手機號碼/編號 不留客…" at bounding box center [696, 208] width 949 height 85
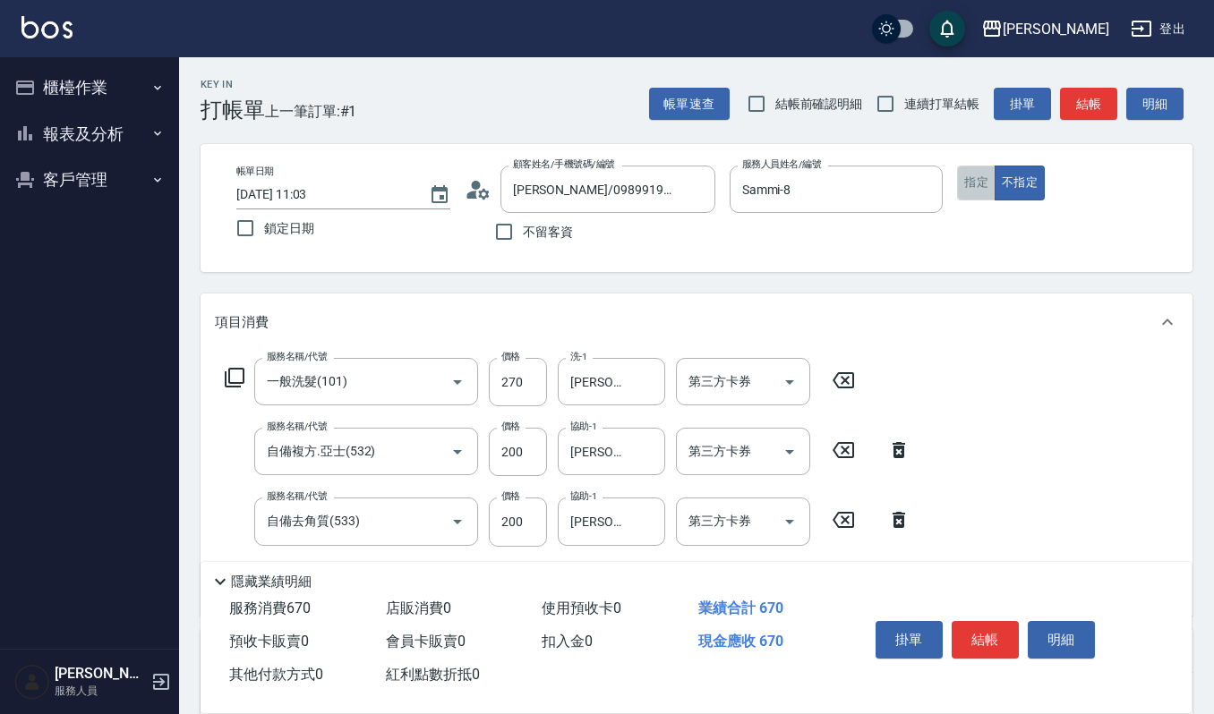
click at [978, 187] on button "指定" at bounding box center [976, 183] width 38 height 35
click at [1058, 646] on button "明細" at bounding box center [1061, 640] width 67 height 38
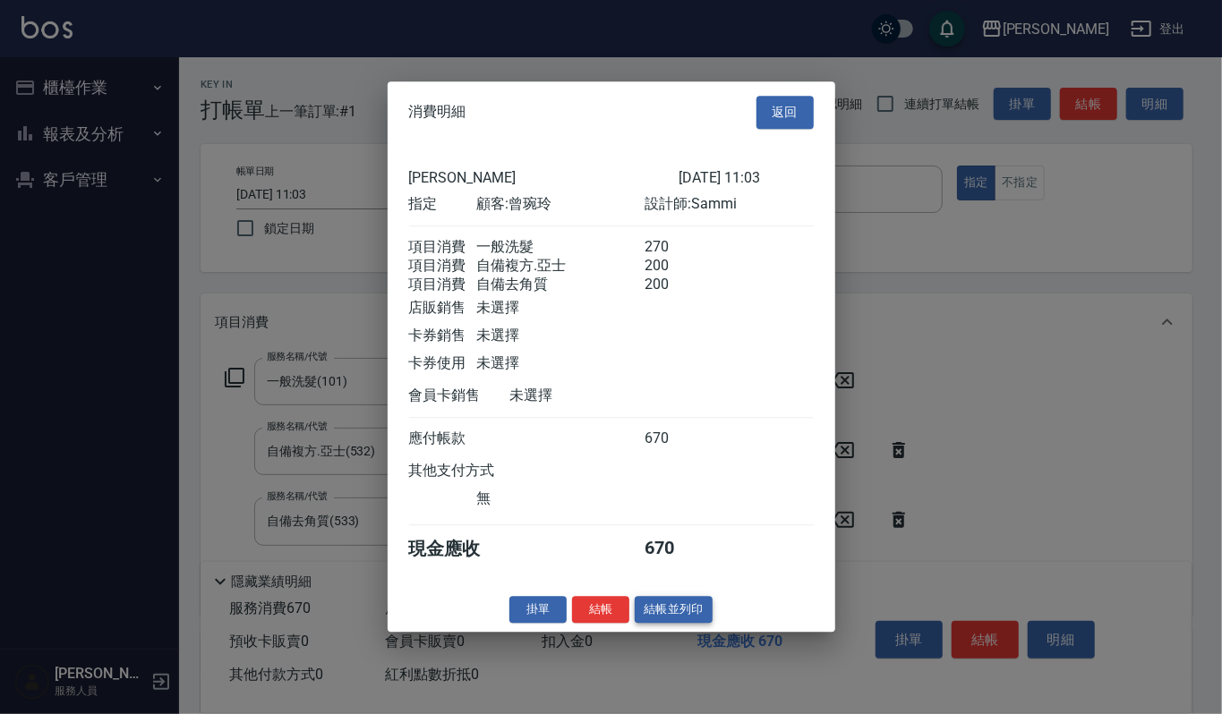
click at [659, 618] on button "結帳並列印" at bounding box center [674, 610] width 78 height 28
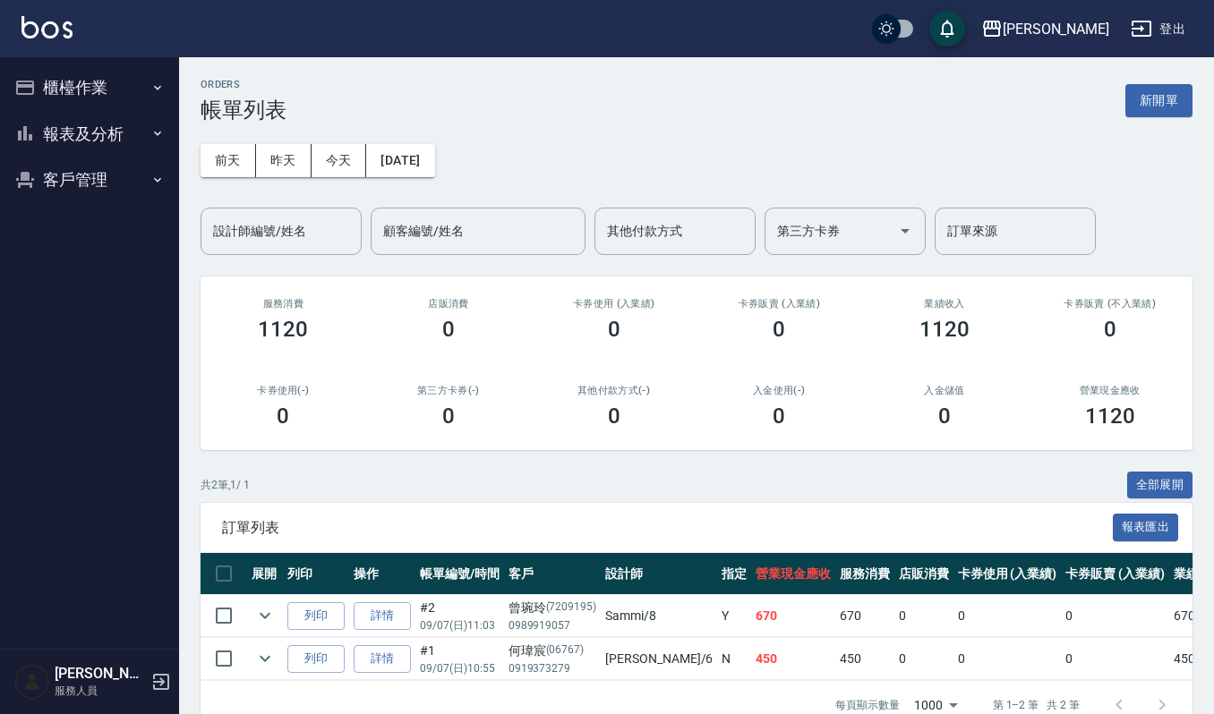
click at [83, 170] on button "客戶管理" at bounding box center [89, 180] width 165 height 47
click at [75, 222] on link "客戶列表" at bounding box center [89, 230] width 165 height 41
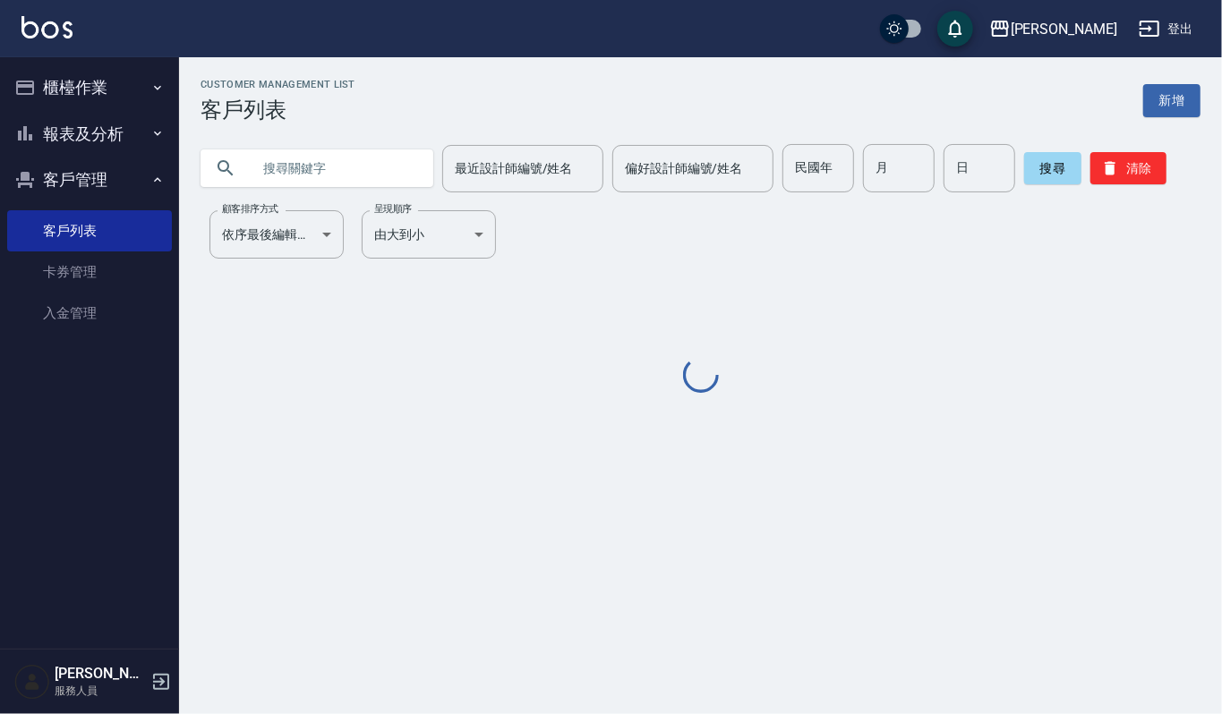
click at [329, 175] on input "text" at bounding box center [335, 168] width 168 height 48
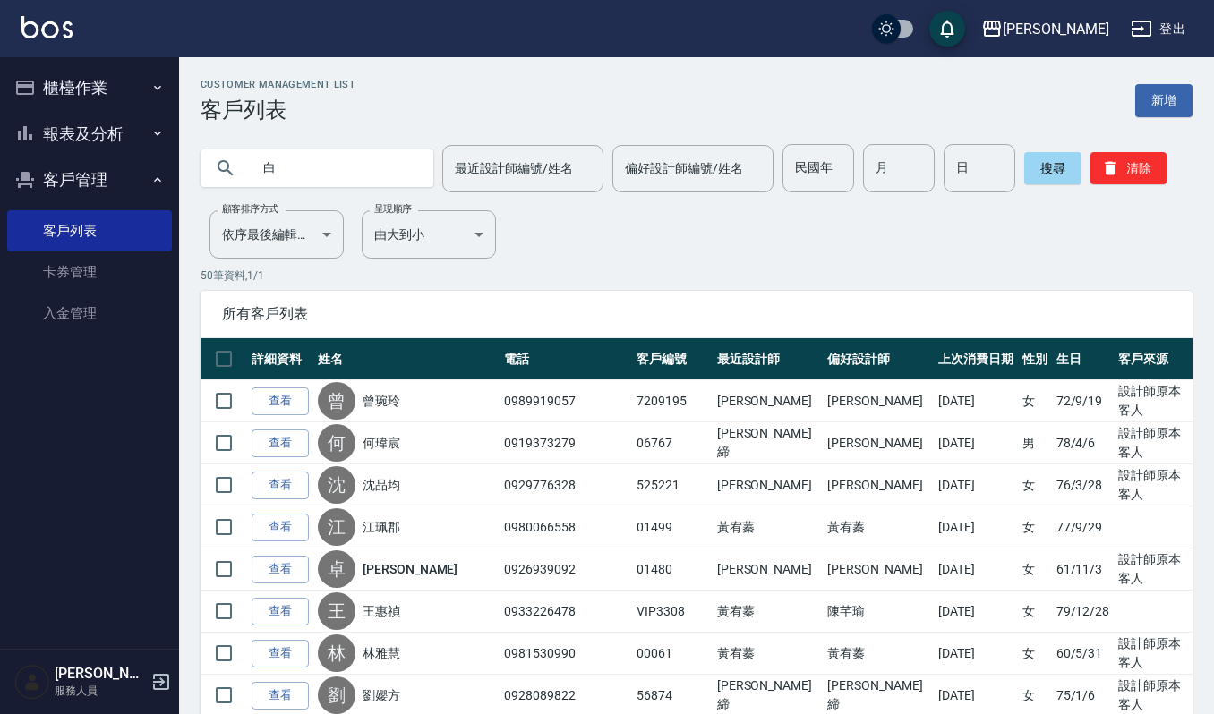
type input "白"
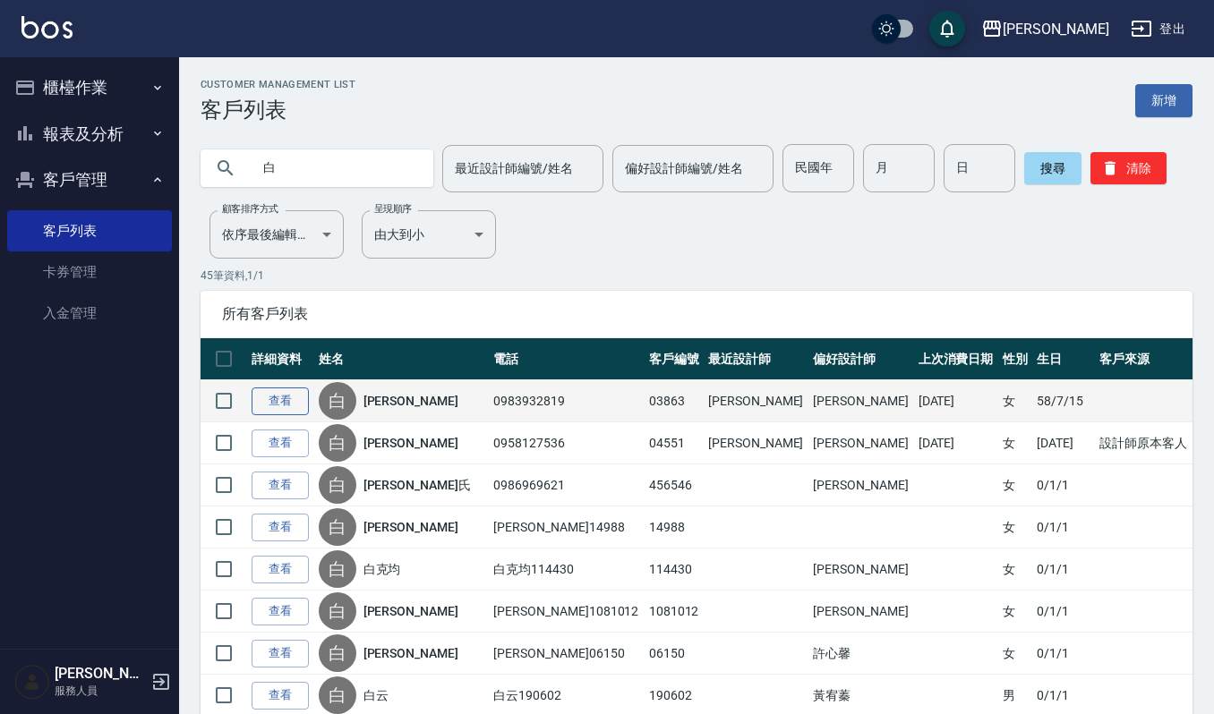
click at [295, 397] on link "查看" at bounding box center [280, 402] width 57 height 28
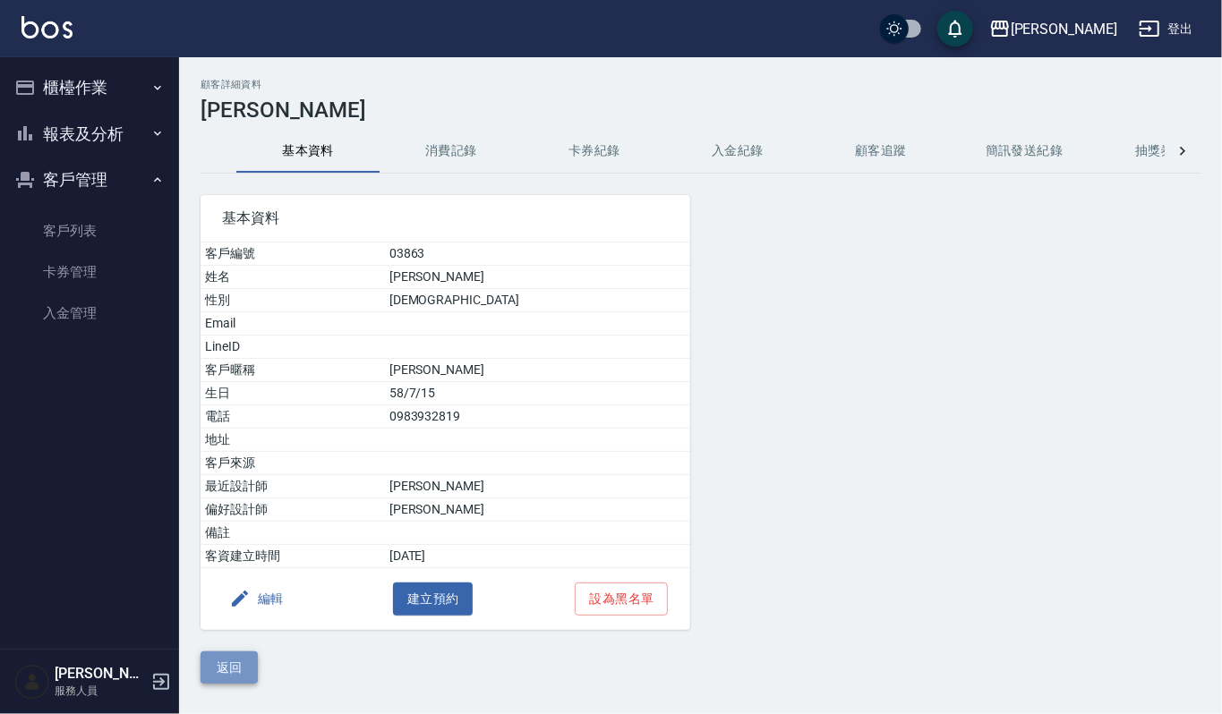
click at [218, 678] on button "返回" at bounding box center [229, 668] width 57 height 33
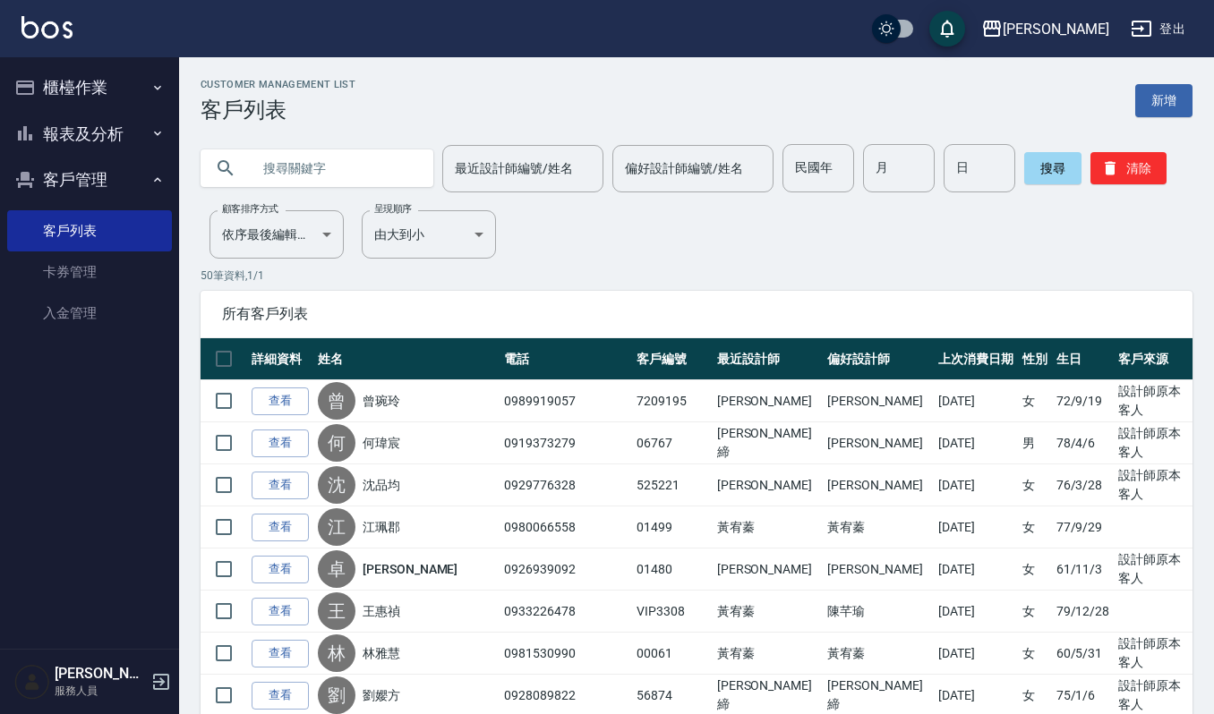
click at [251, 156] on input "text" at bounding box center [335, 168] width 168 height 48
type input "白"
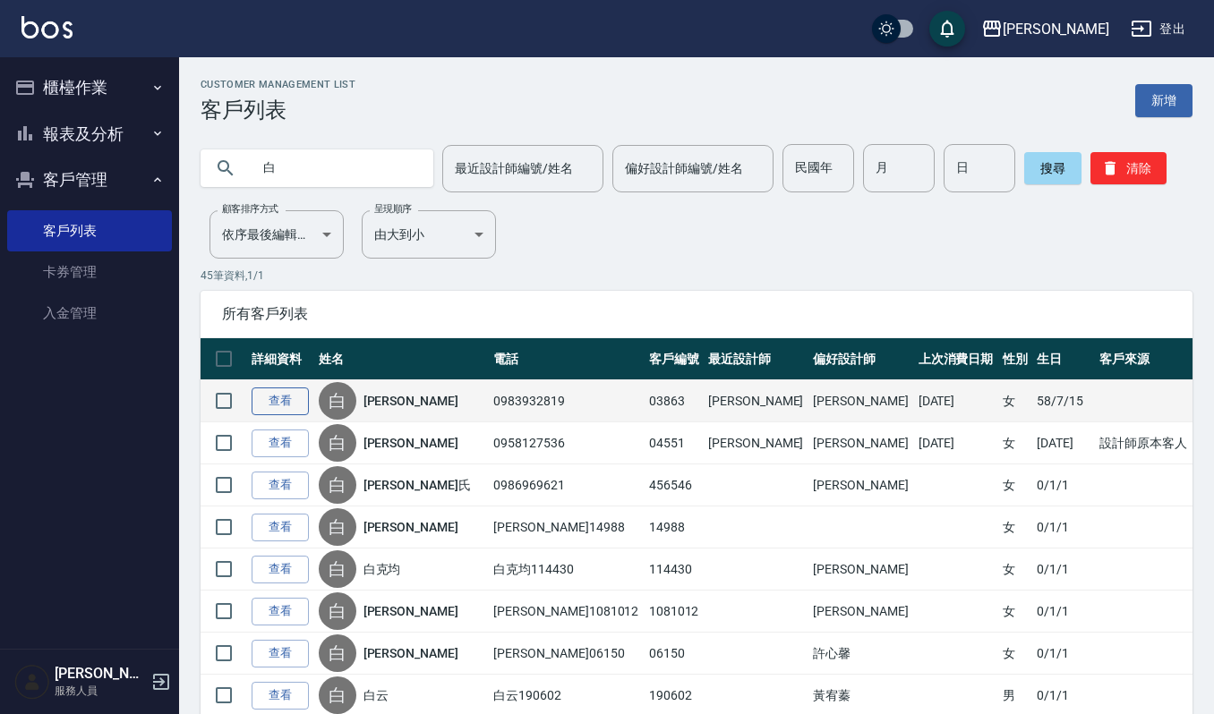
click at [273, 412] on link "查看" at bounding box center [280, 402] width 57 height 28
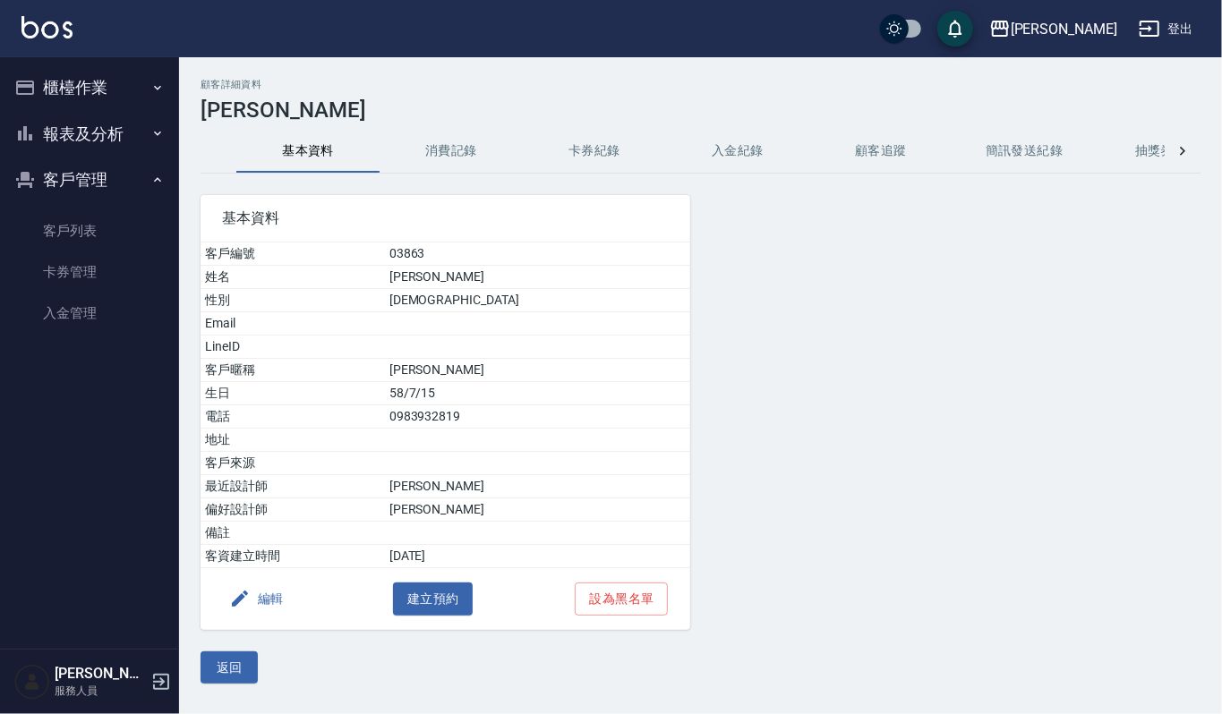
click at [451, 140] on button "消費記錄" at bounding box center [451, 151] width 143 height 43
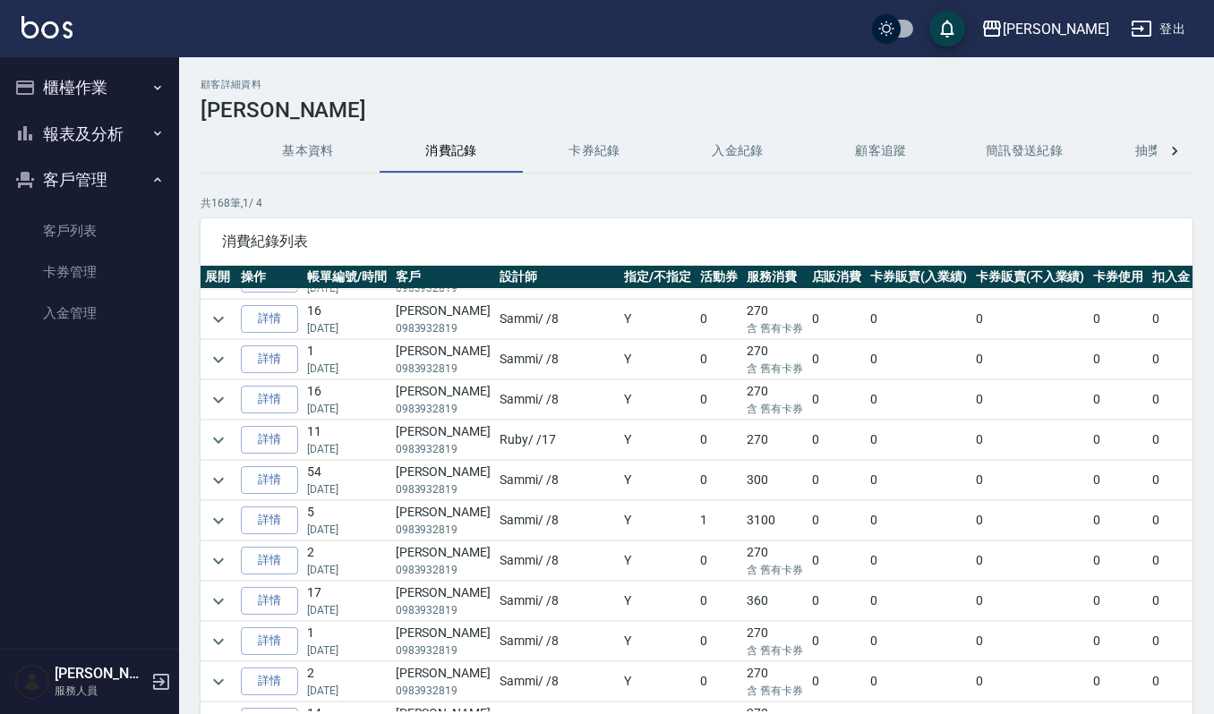
scroll to position [954, 0]
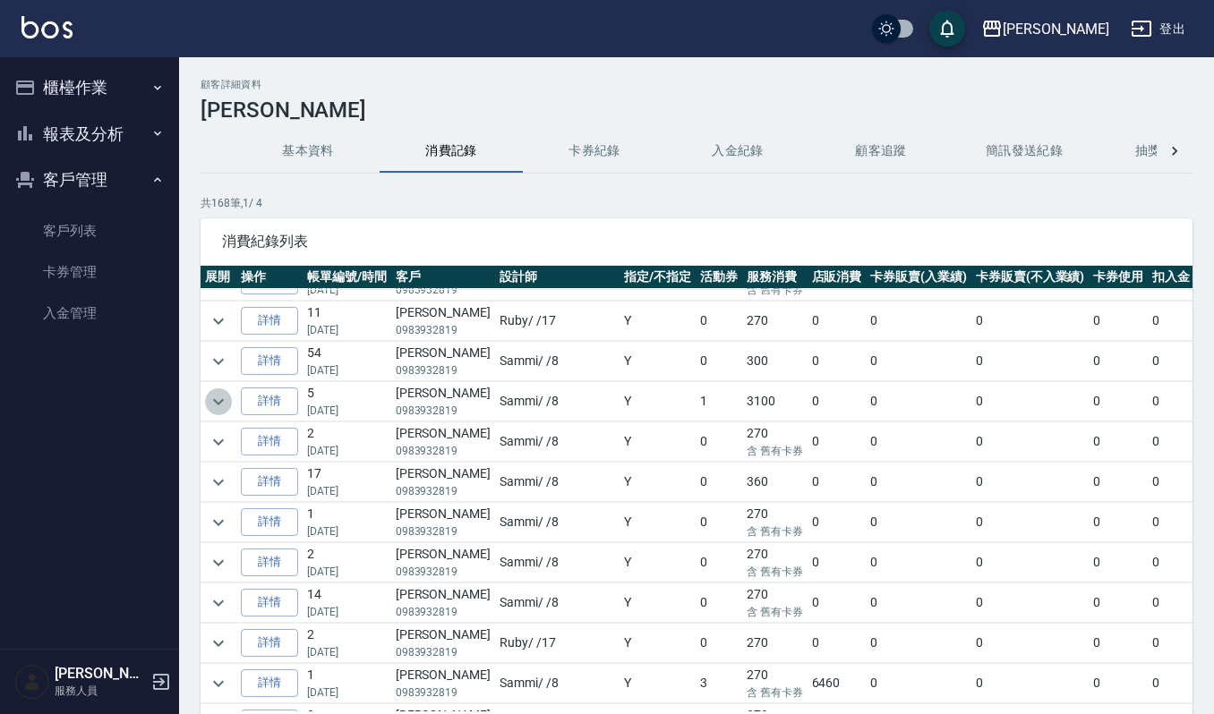
click at [216, 413] on icon "expand row" at bounding box center [218, 401] width 21 height 21
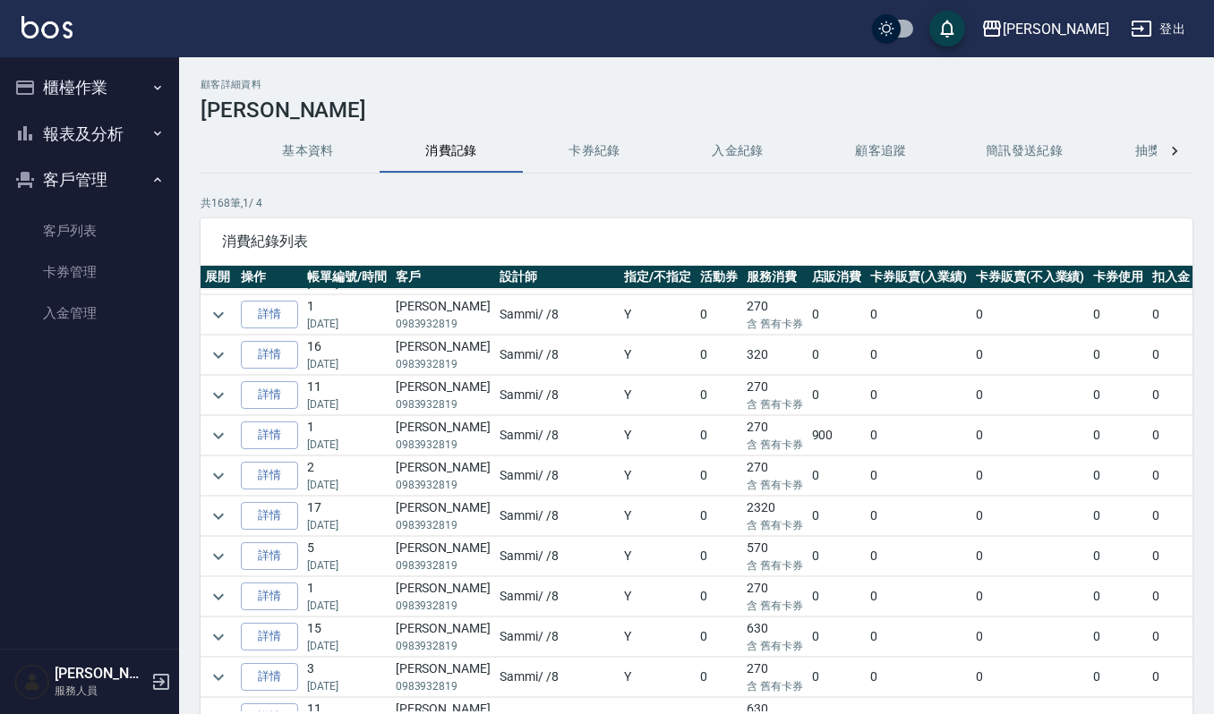
scroll to position [358, 0]
click at [218, 483] on icon "expand row" at bounding box center [218, 474] width 21 height 21
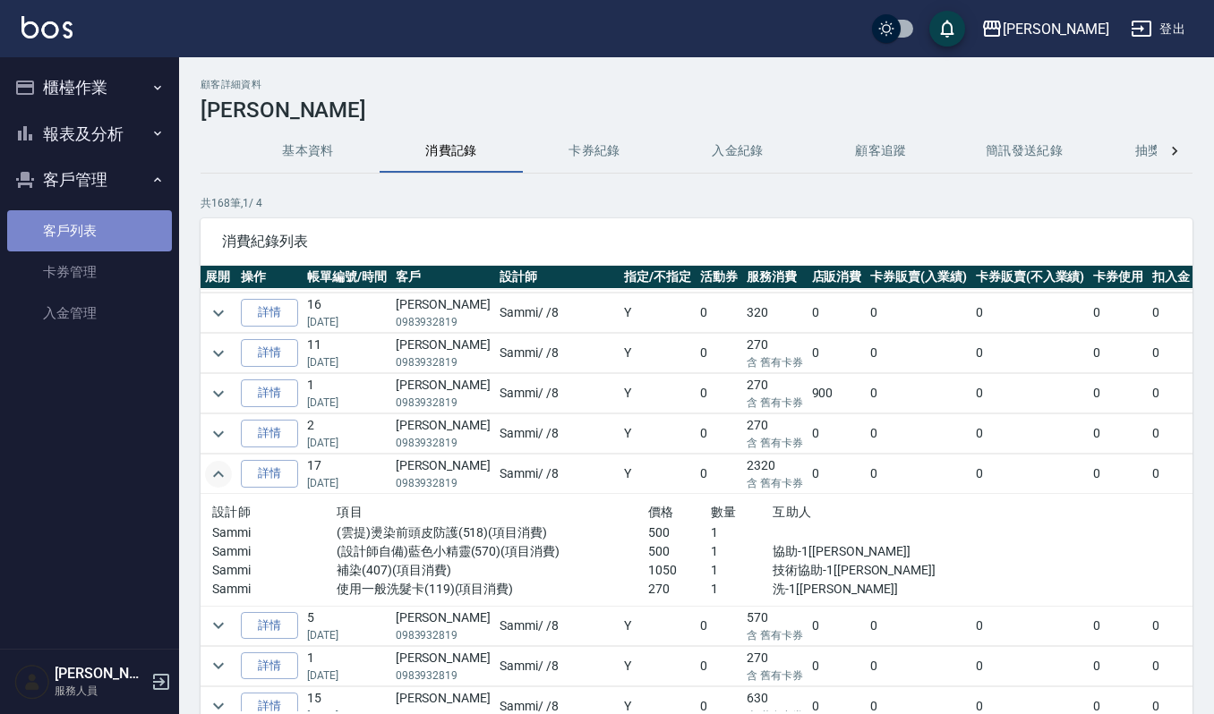
click at [90, 231] on link "客戶列表" at bounding box center [89, 230] width 165 height 41
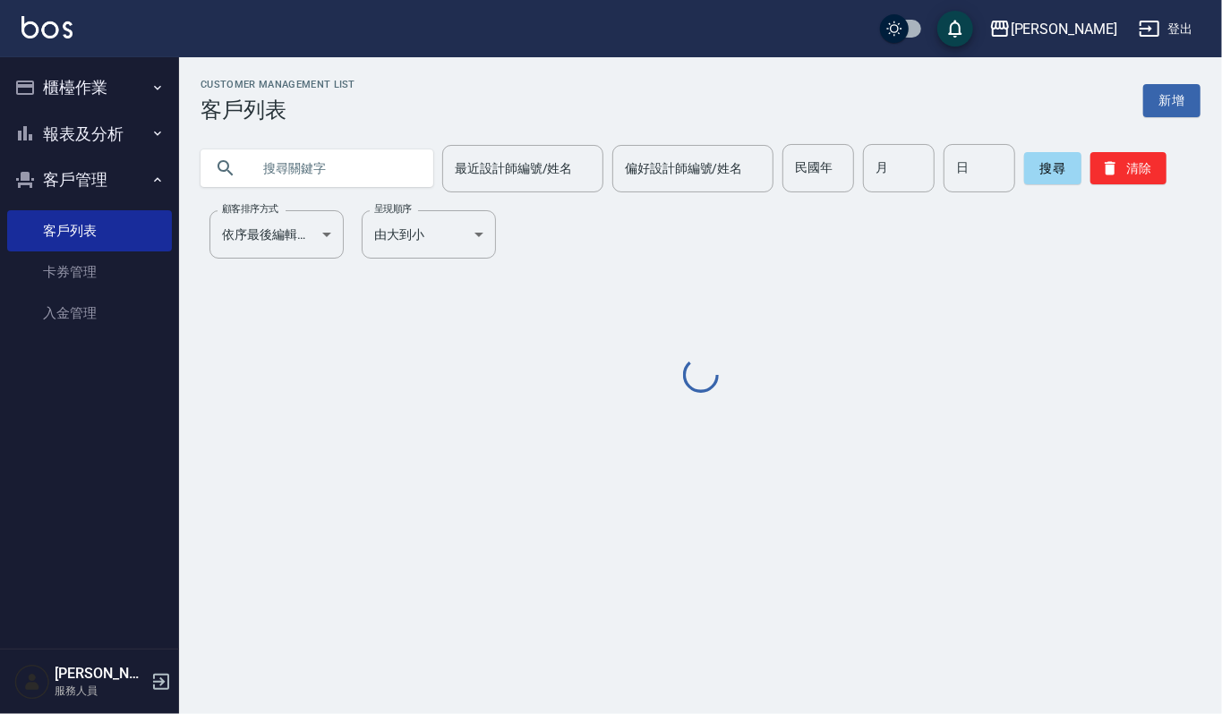
click at [256, 159] on input "text" at bounding box center [335, 168] width 168 height 48
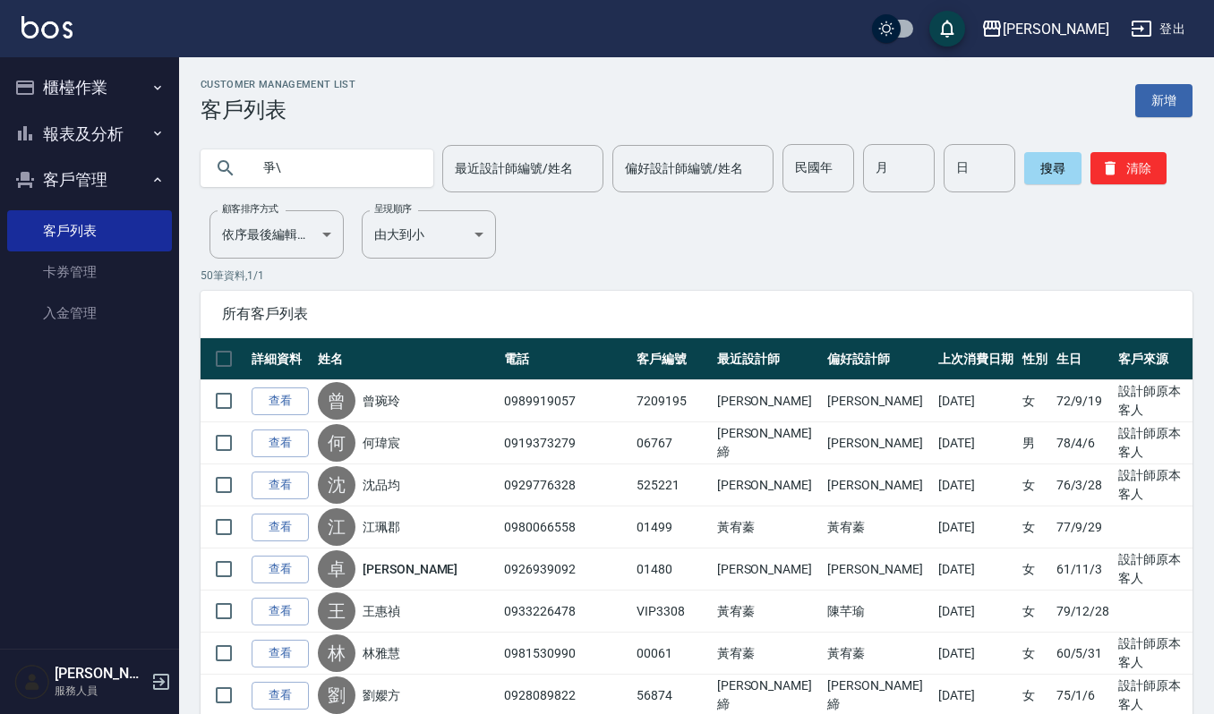
type input "爭"
type input "鄭"
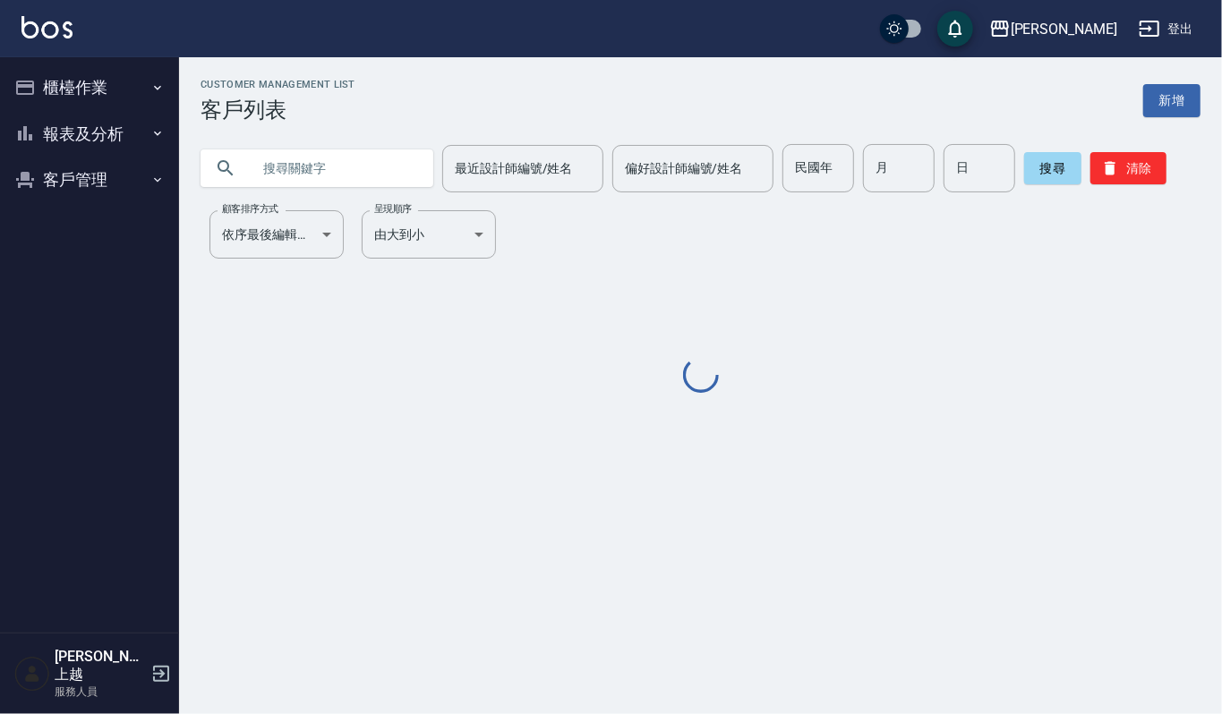
click at [303, 168] on input "text" at bounding box center [335, 168] width 168 height 48
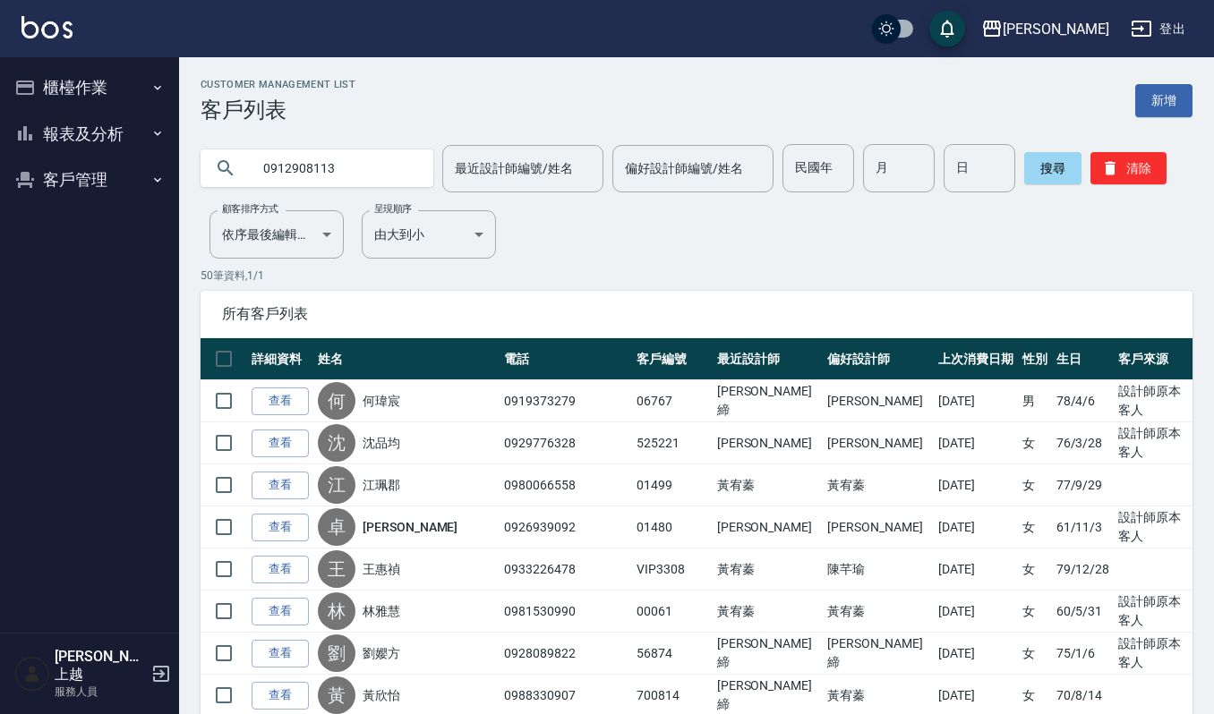
type input "0912908113"
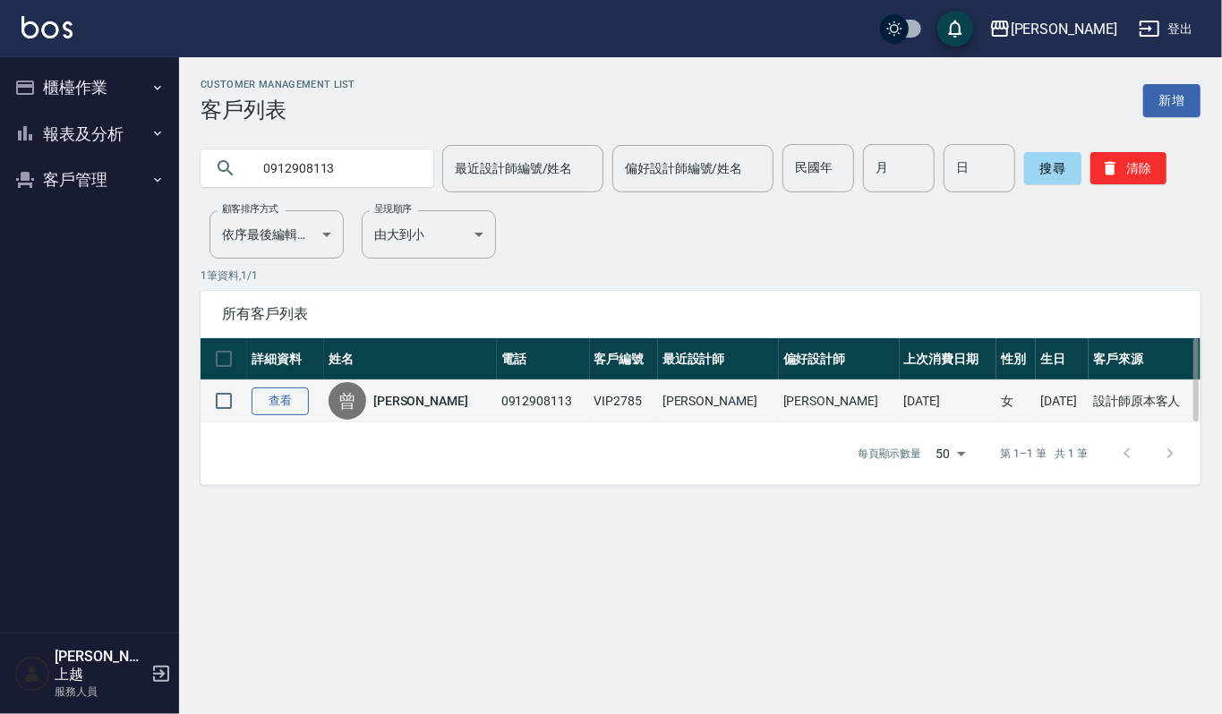
click at [285, 395] on link "查看" at bounding box center [280, 402] width 57 height 28
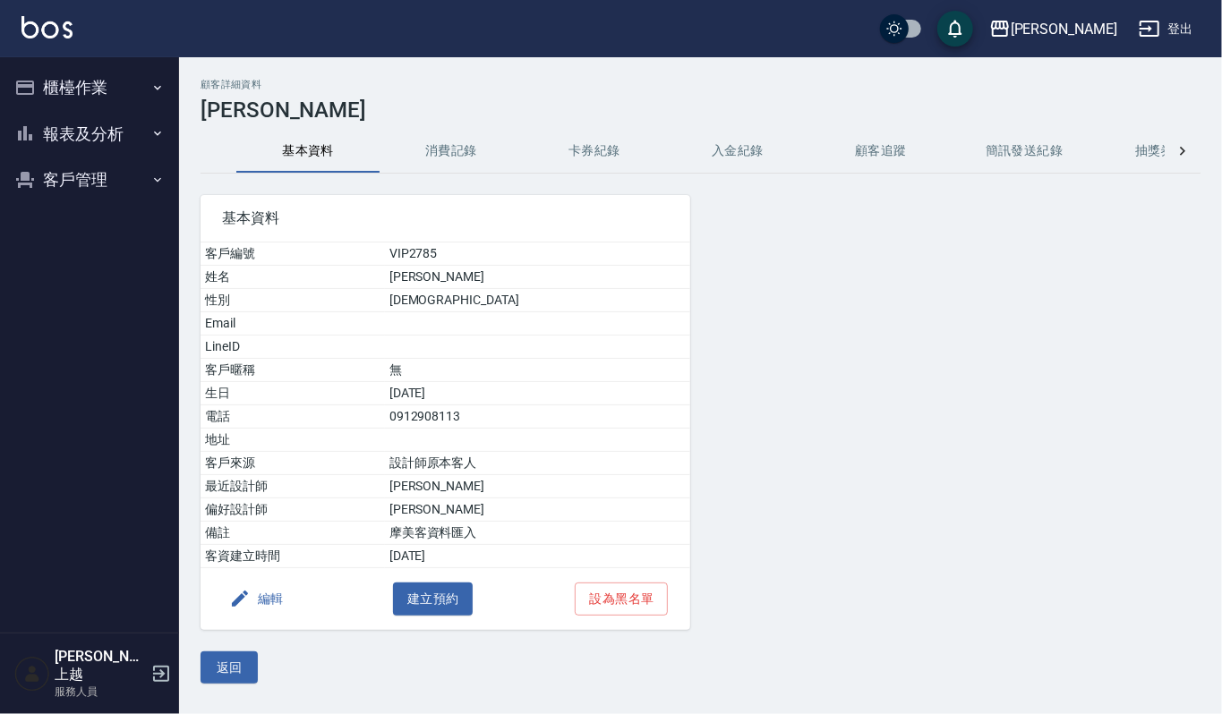
click at [440, 143] on button "消費記錄" at bounding box center [451, 151] width 143 height 43
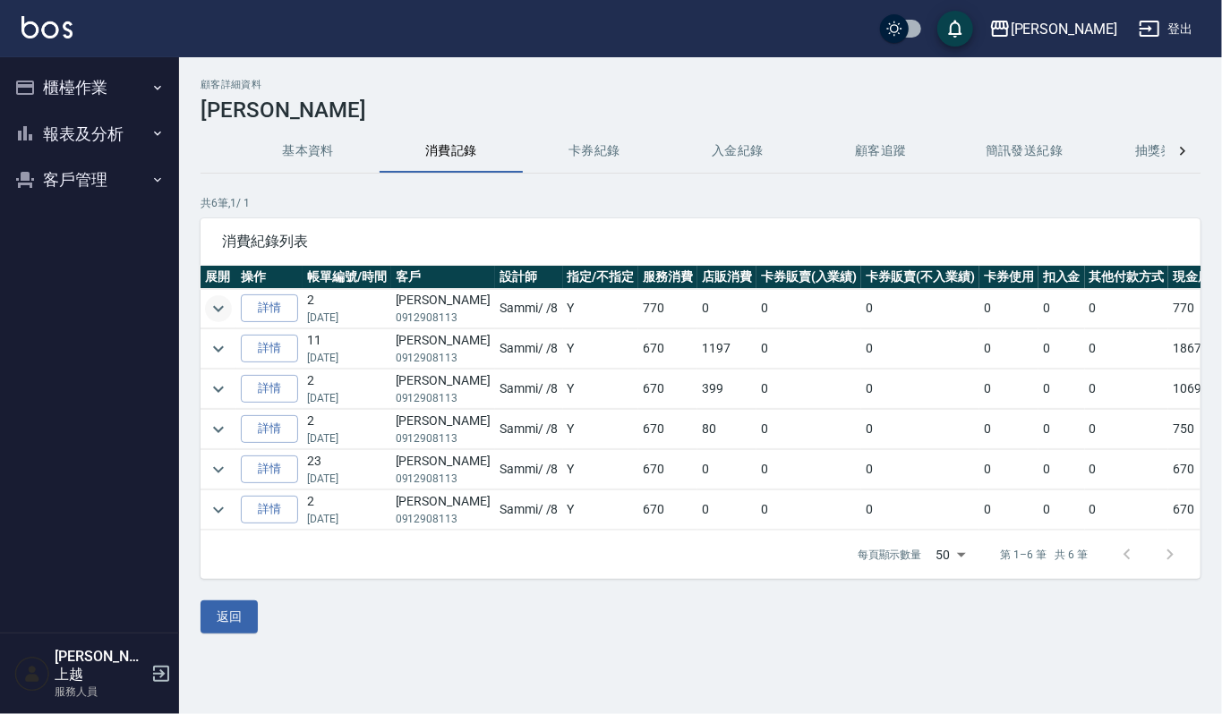
click at [206, 308] on button "expand row" at bounding box center [218, 308] width 27 height 27
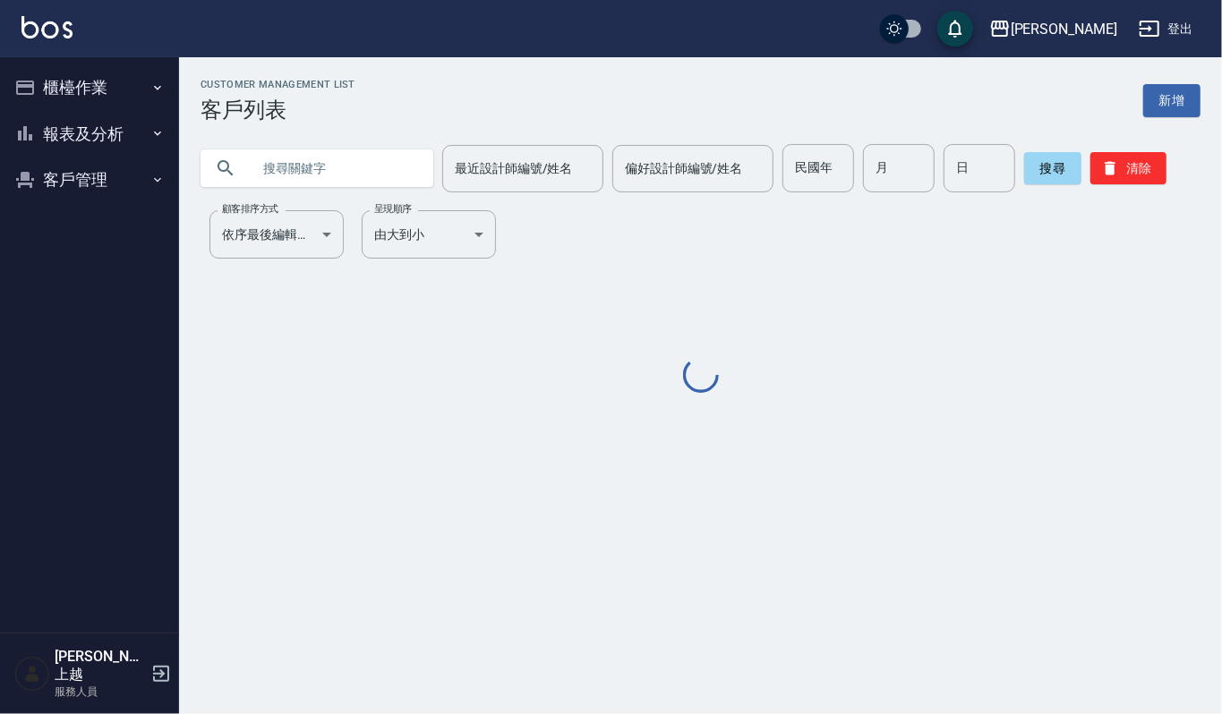
click at [320, 162] on input "text" at bounding box center [335, 168] width 168 height 48
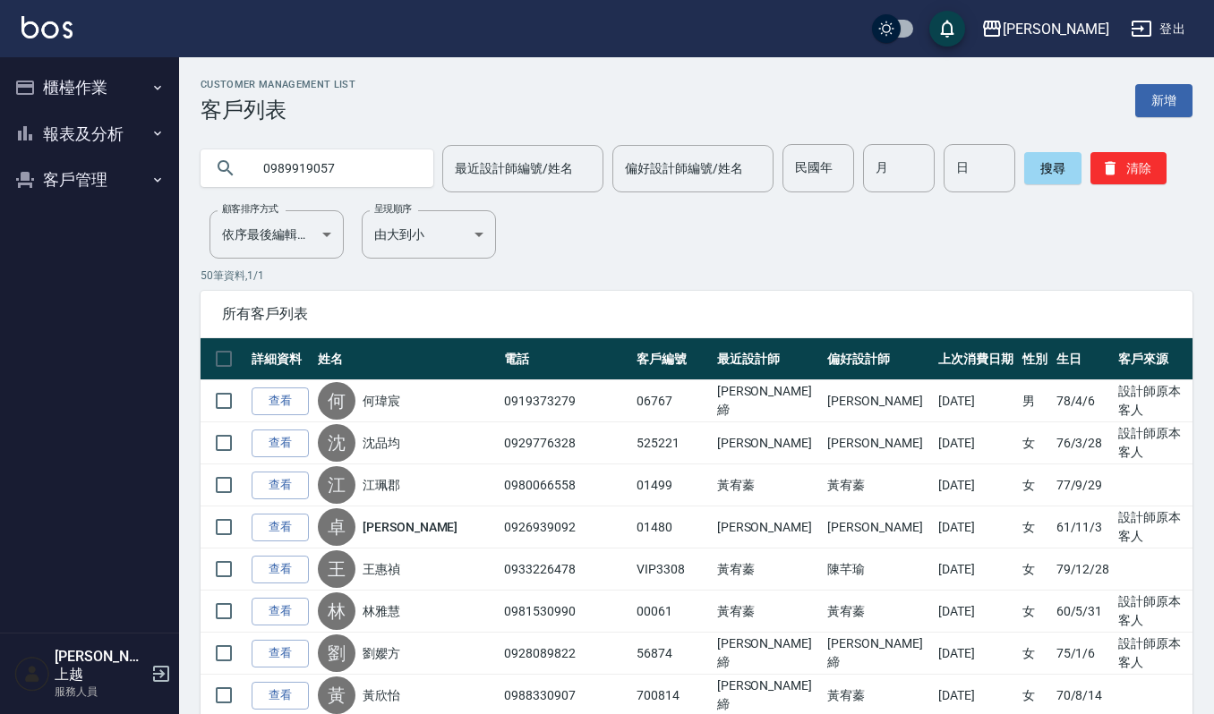
type input "0989919057"
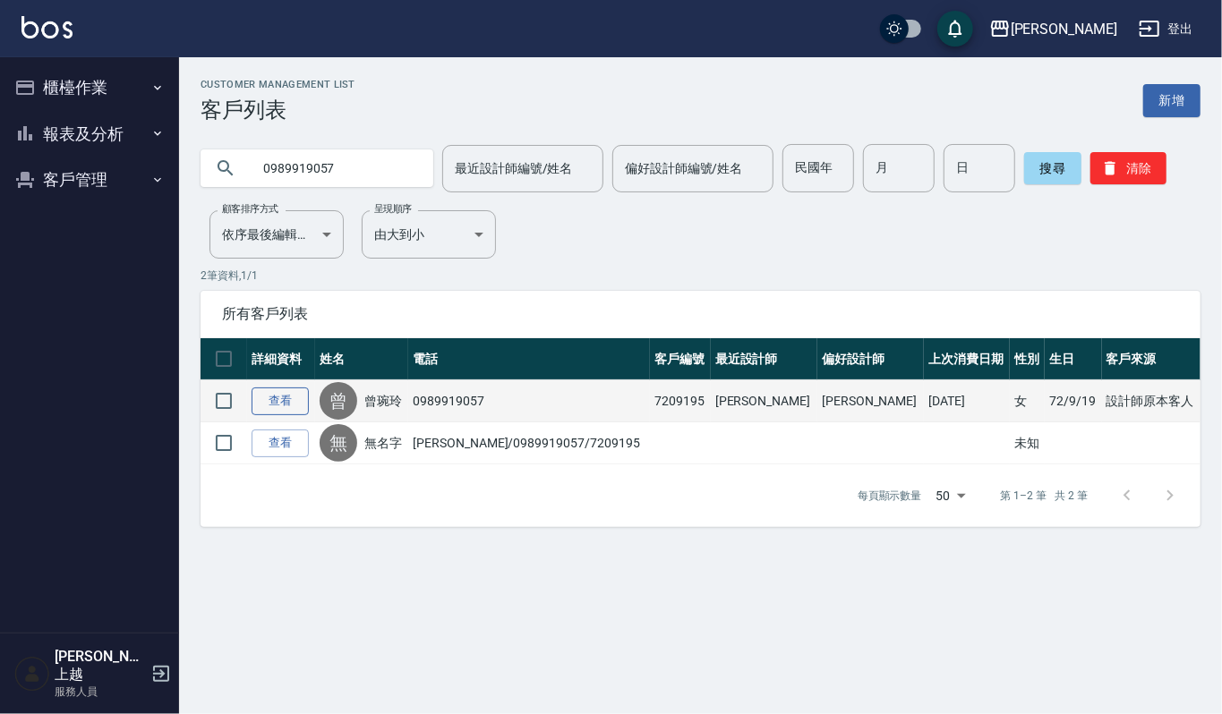
click at [295, 403] on link "查看" at bounding box center [280, 402] width 57 height 28
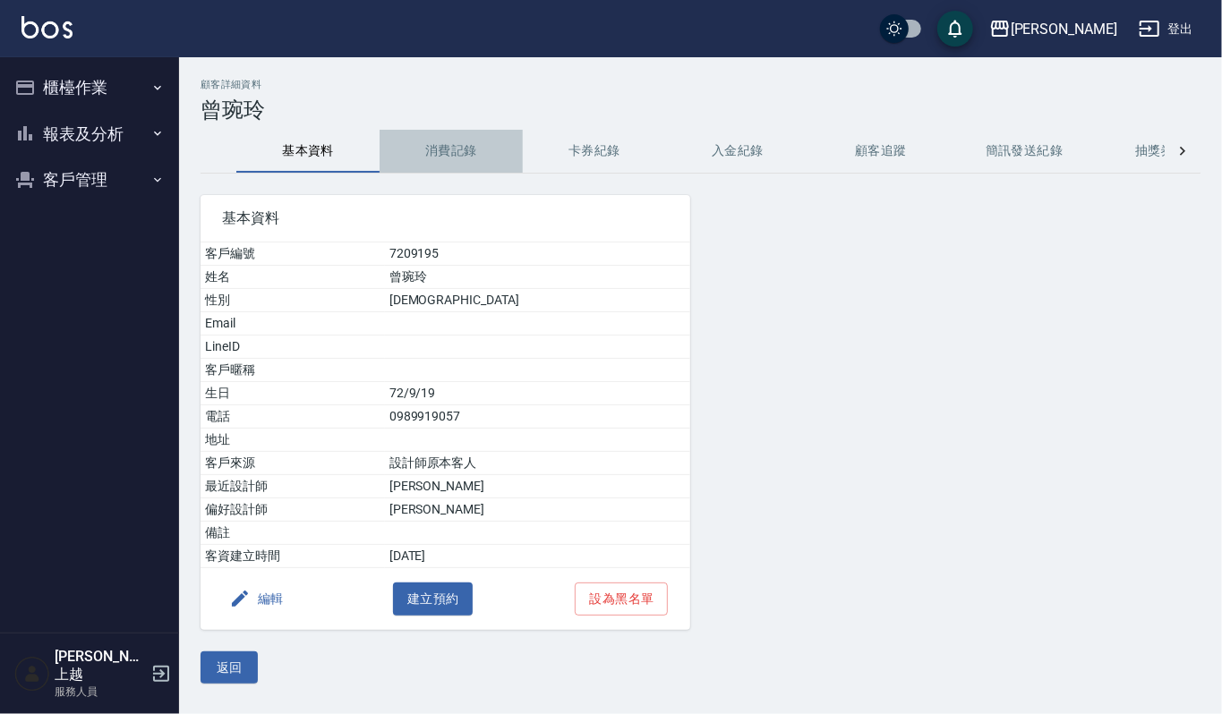
click at [456, 147] on button "消費記錄" at bounding box center [451, 151] width 143 height 43
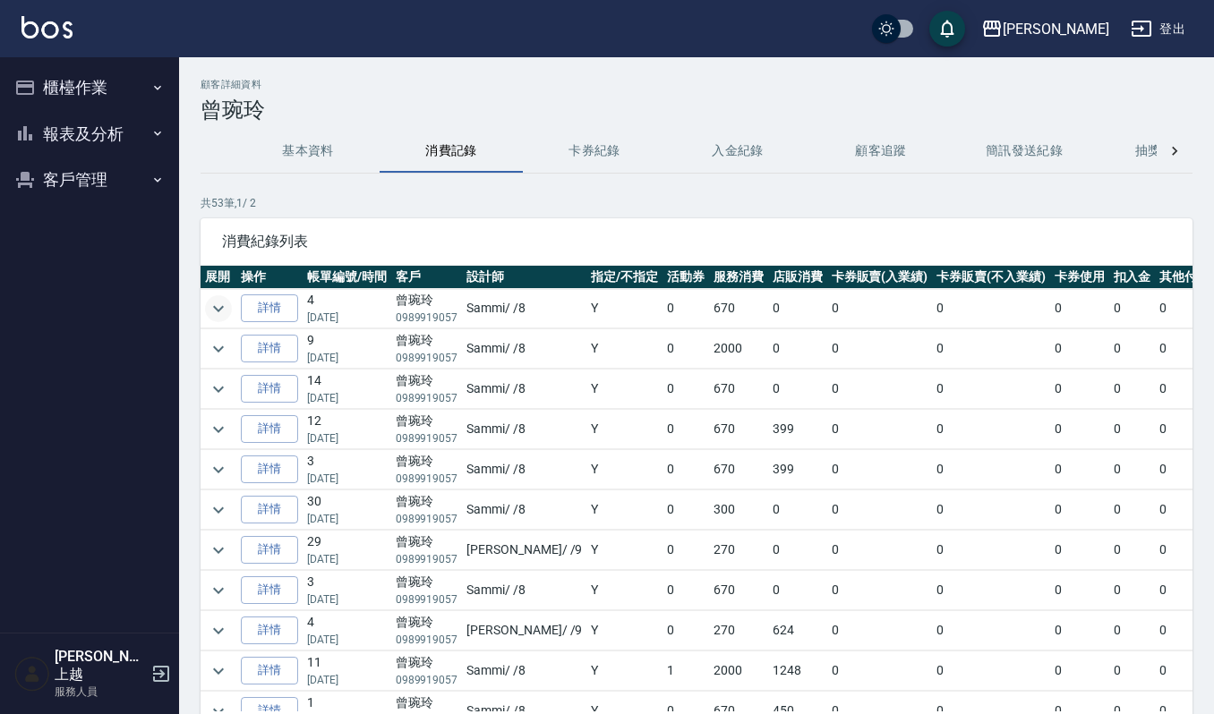
click at [211, 306] on icon "expand row" at bounding box center [218, 308] width 21 height 21
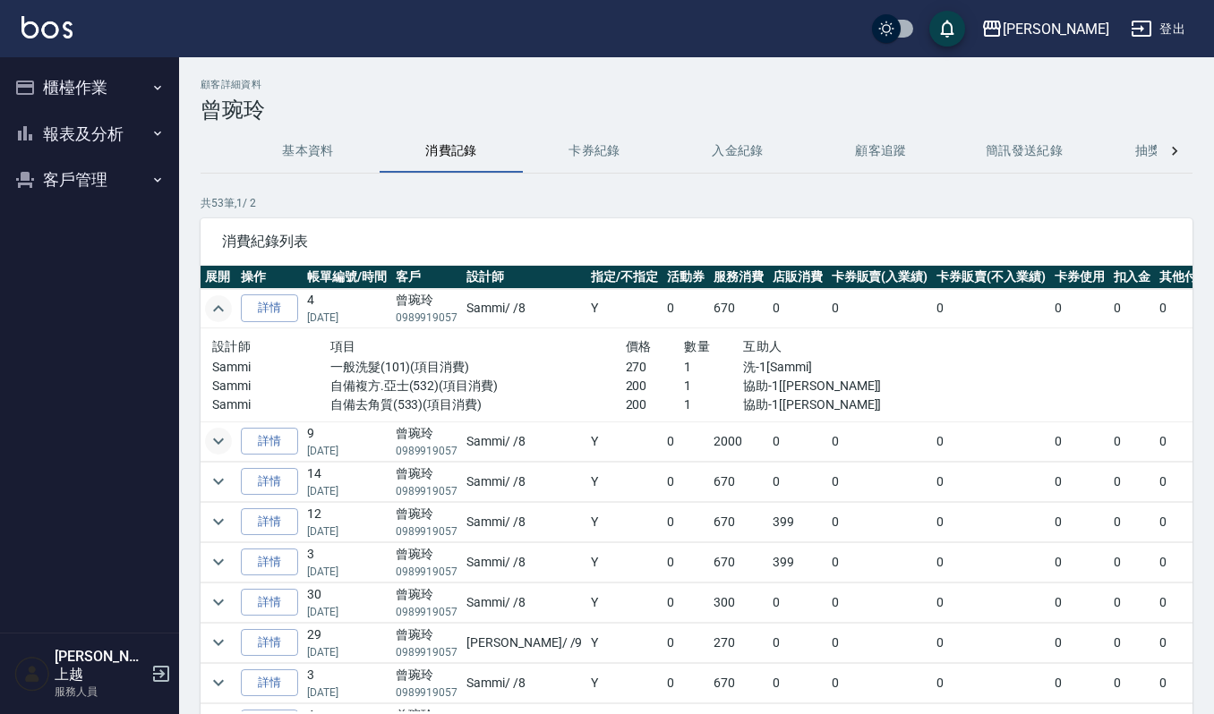
click at [223, 438] on icon "expand row" at bounding box center [218, 441] width 21 height 21
